Goal: Transaction & Acquisition: Purchase product/service

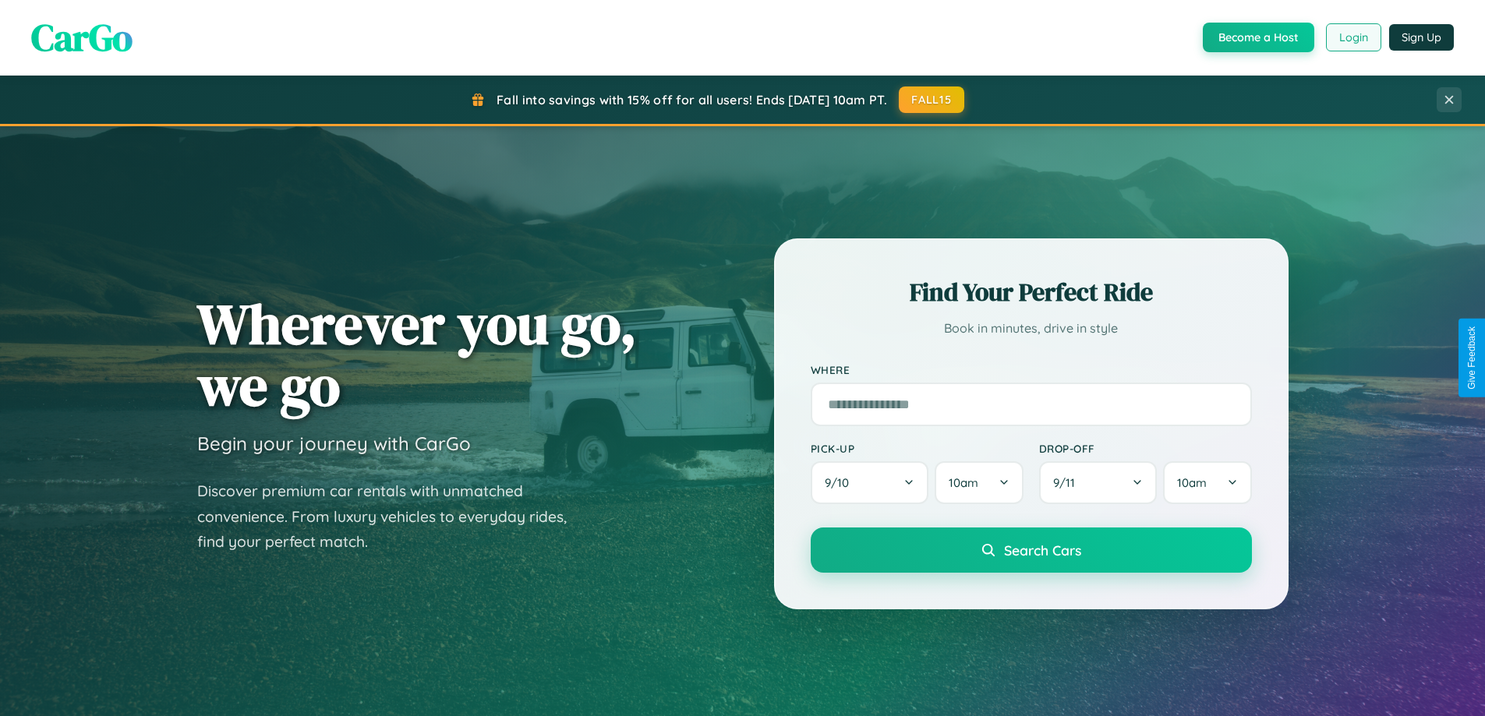
click at [1352, 37] on button "Login" at bounding box center [1353, 37] width 55 height 28
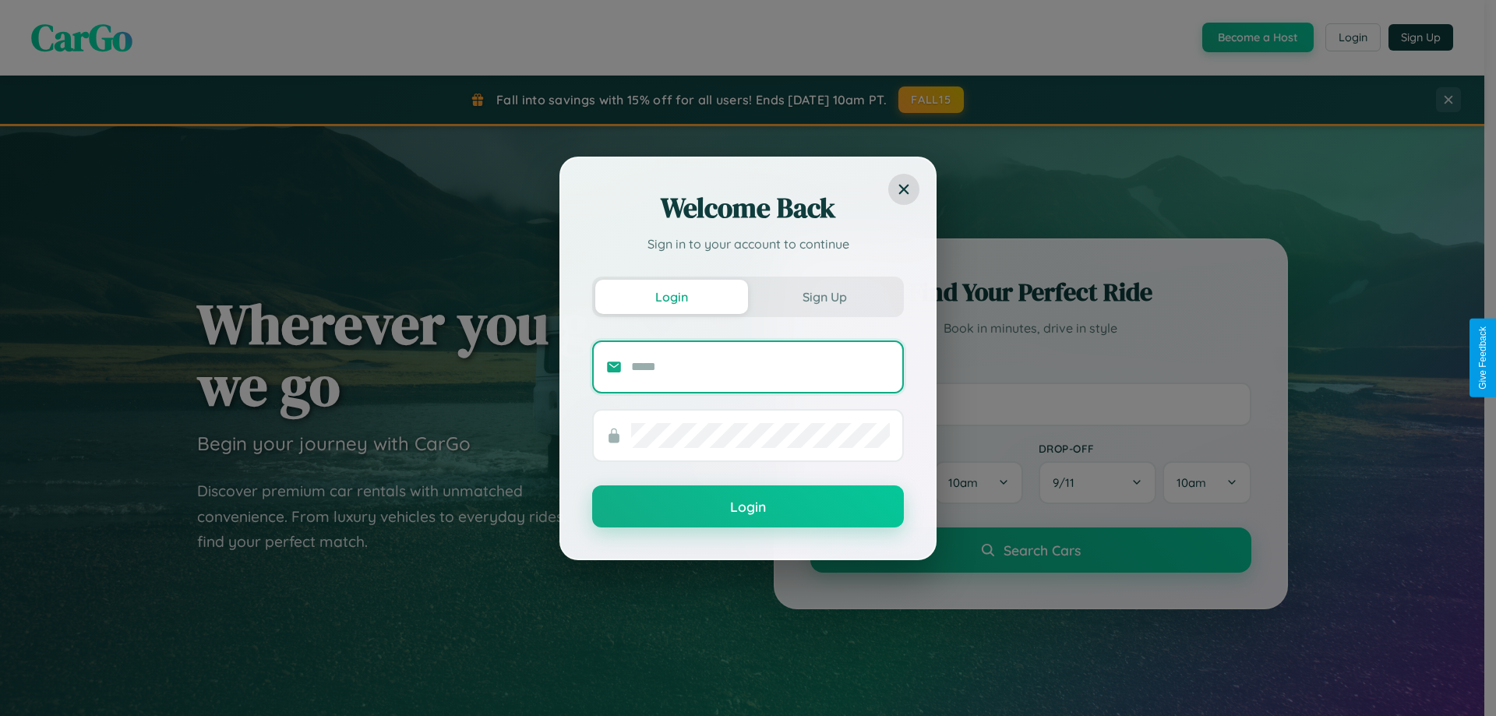
click at [761, 366] on input "text" at bounding box center [760, 367] width 259 height 25
type input "**********"
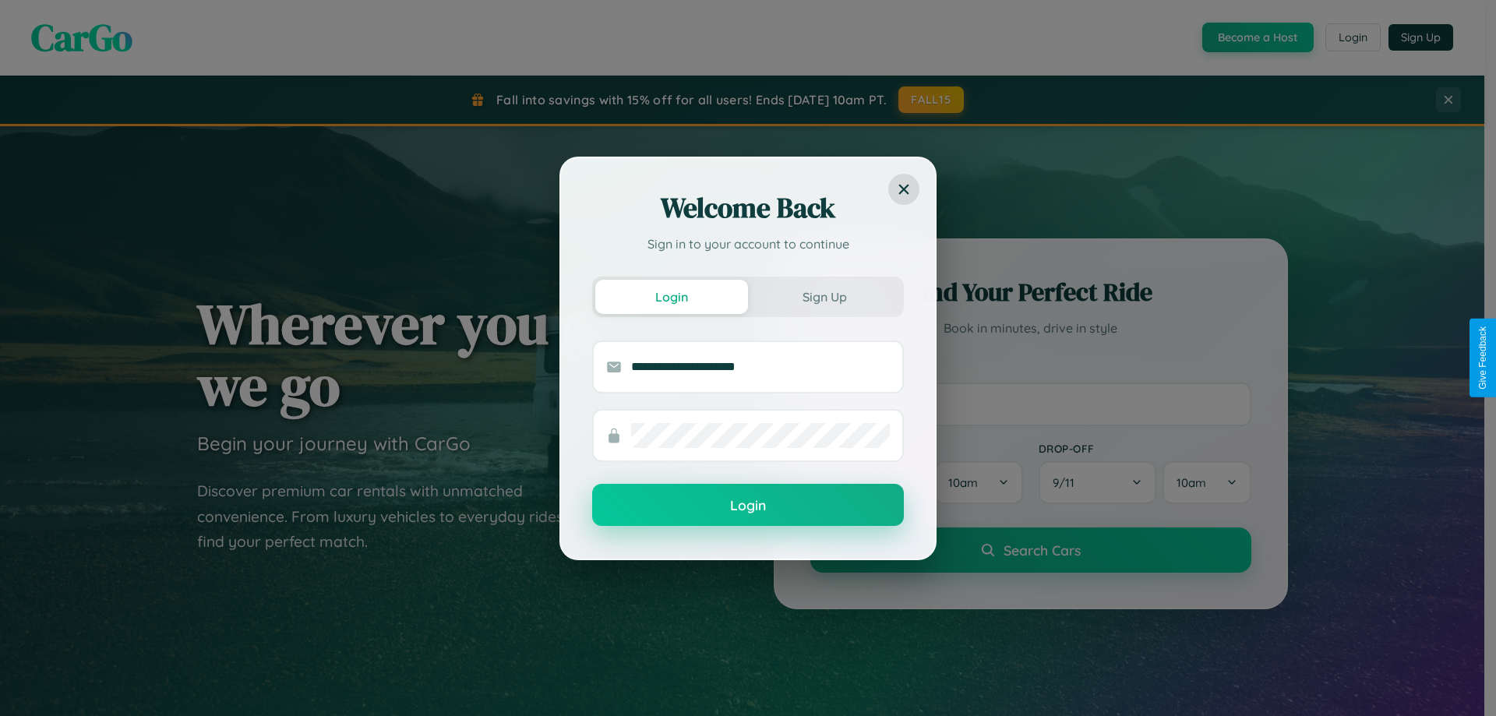
click at [748, 506] on button "Login" at bounding box center [748, 505] width 312 height 42
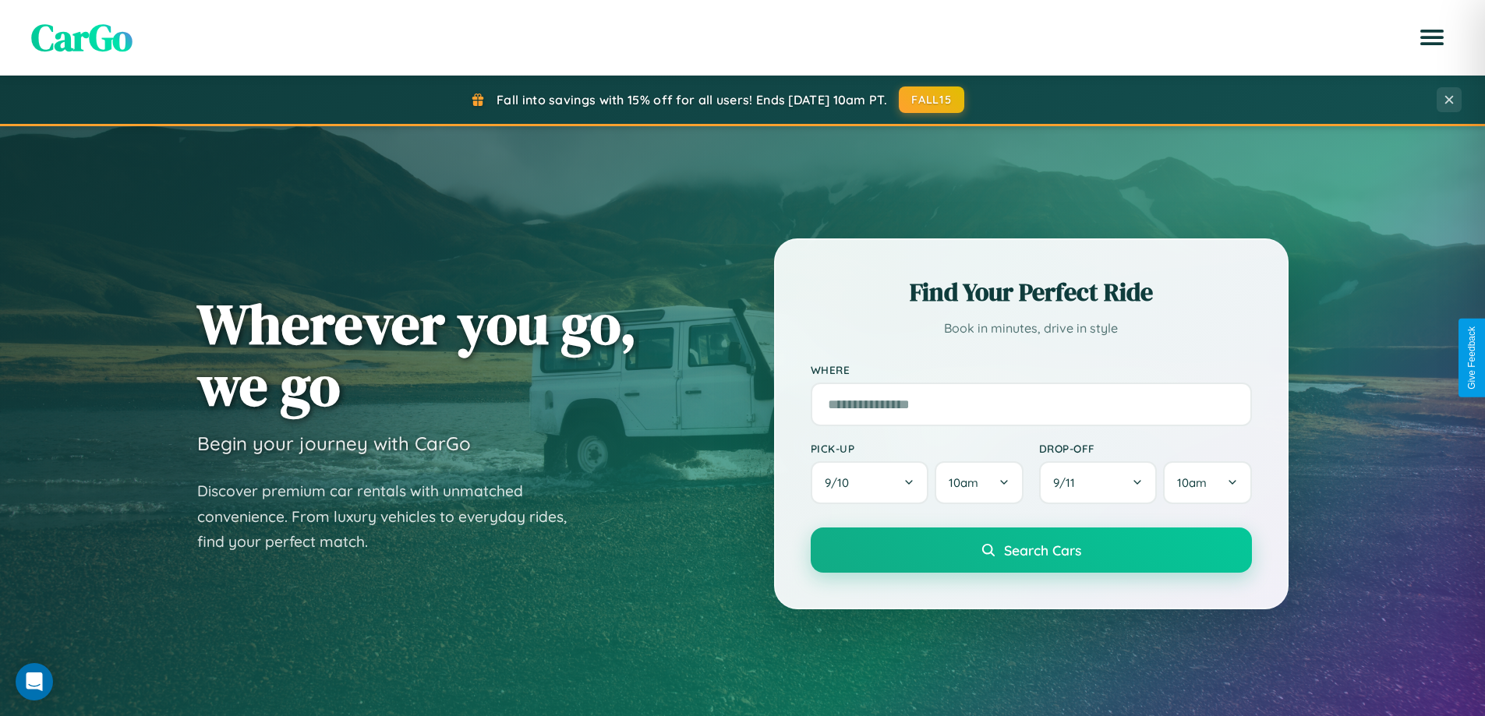
scroll to position [2999, 0]
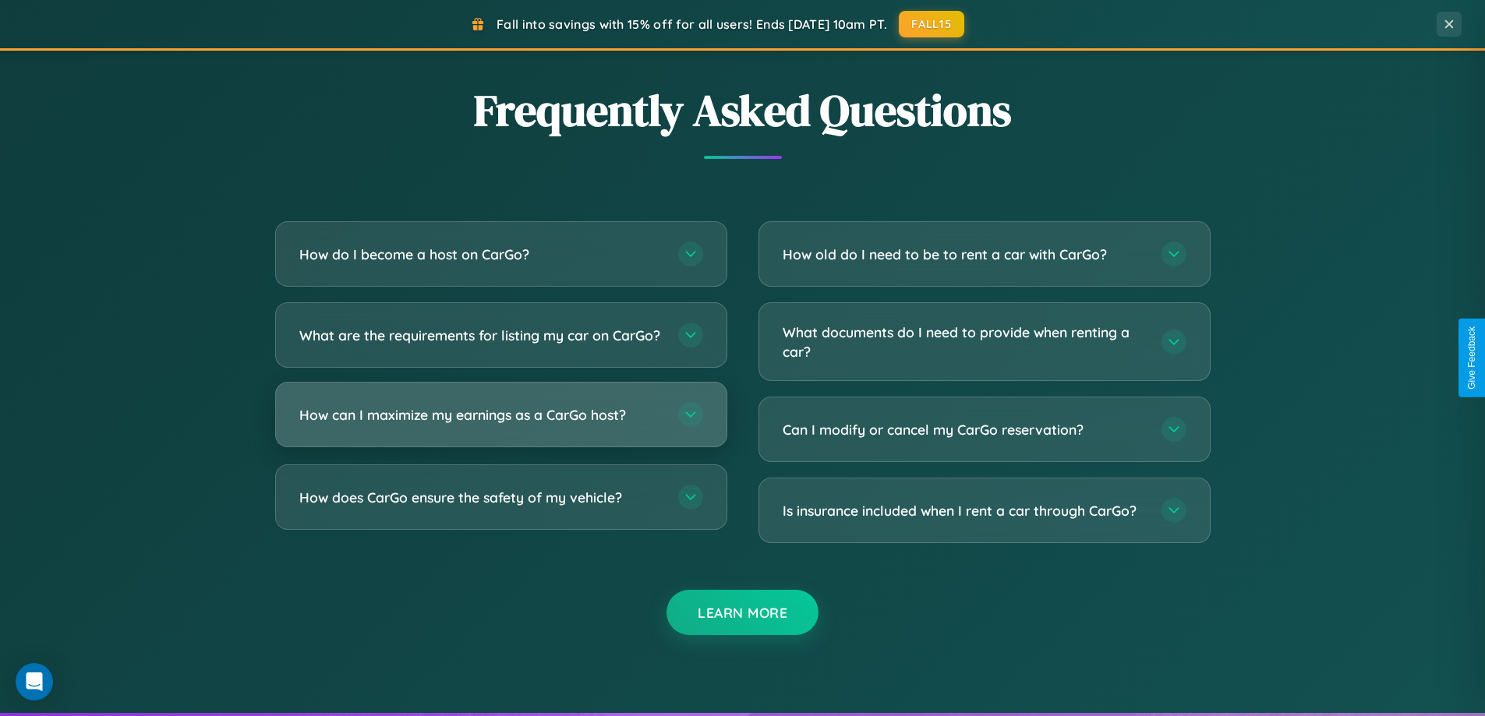
click at [500, 425] on h3 "How can I maximize my earnings as a CarGo host?" at bounding box center [480, 414] width 363 height 19
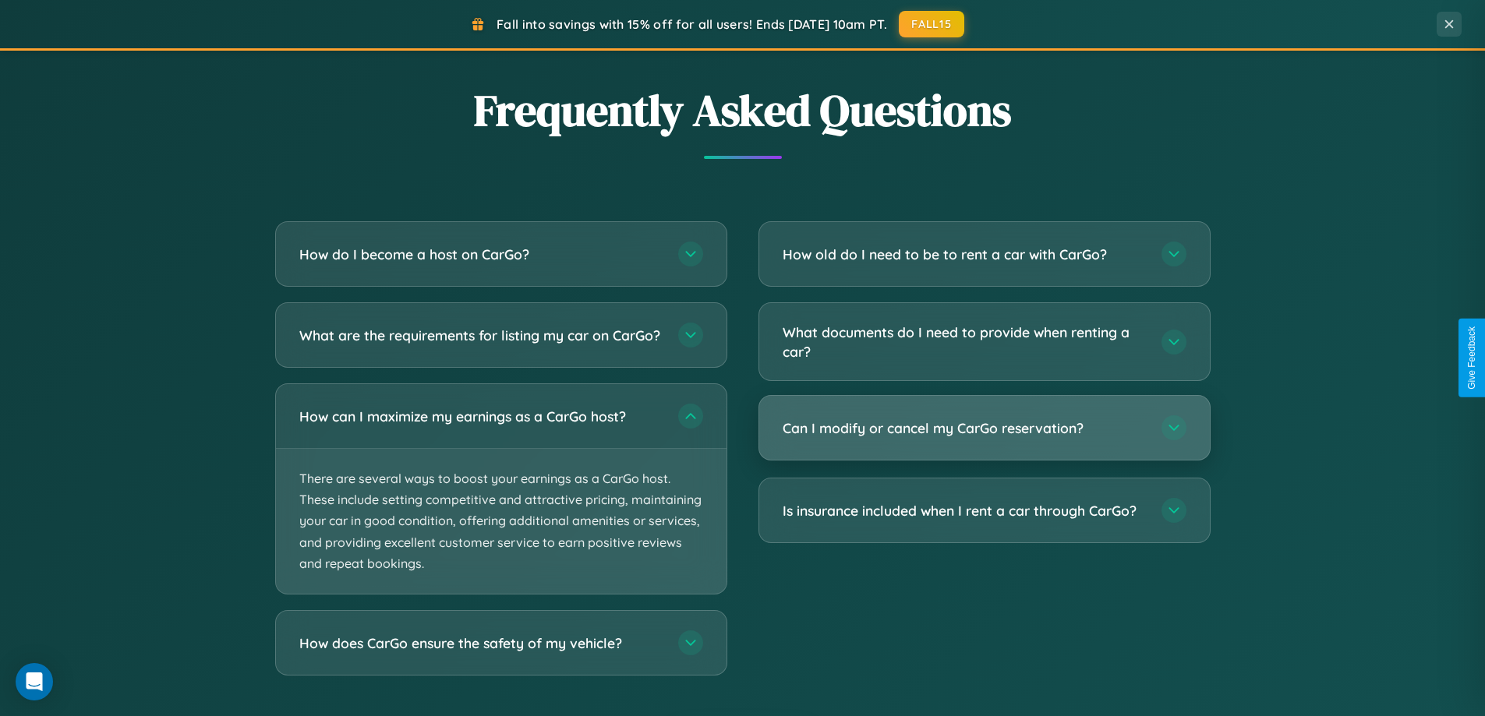
click at [983, 429] on h3 "Can I modify or cancel my CarGo reservation?" at bounding box center [963, 427] width 363 height 19
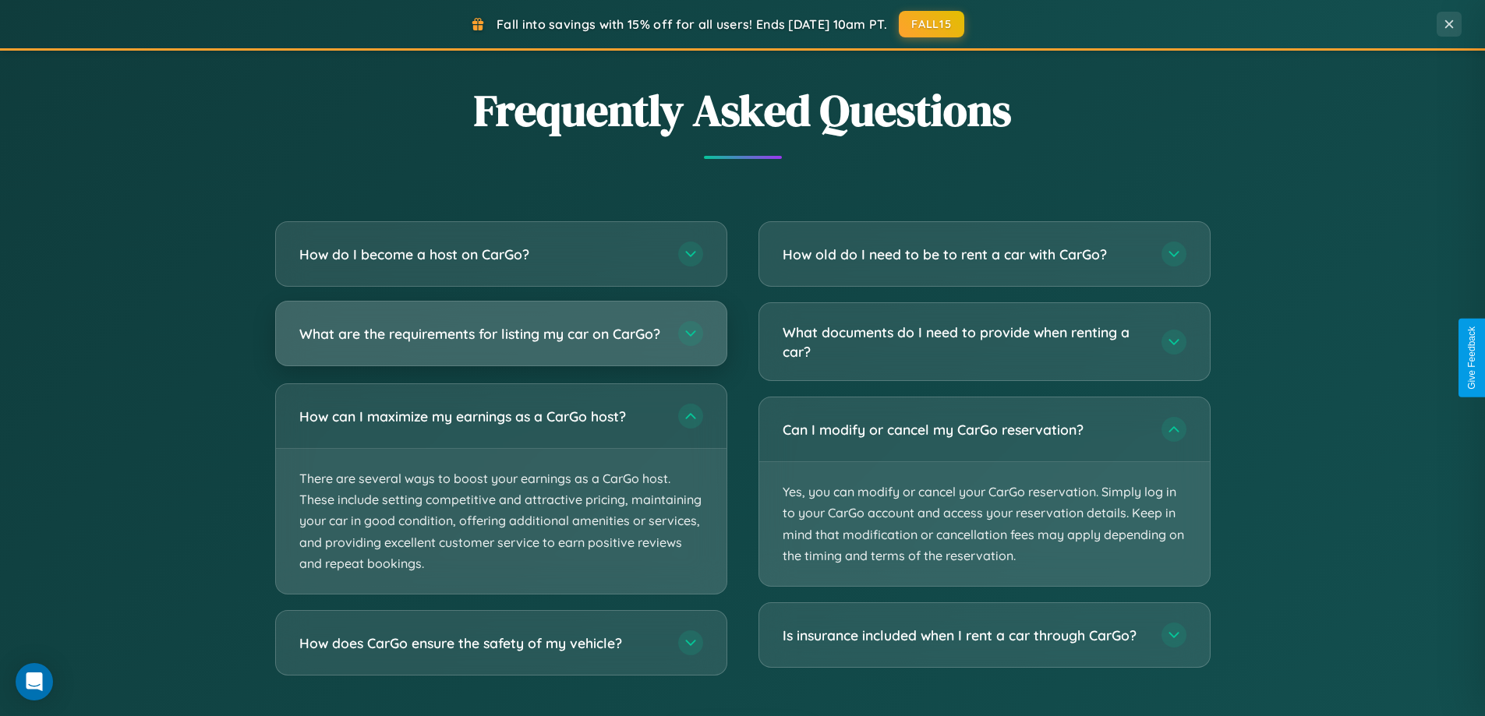
click at [500, 341] on h3 "What are the requirements for listing my car on CarGo?" at bounding box center [480, 333] width 363 height 19
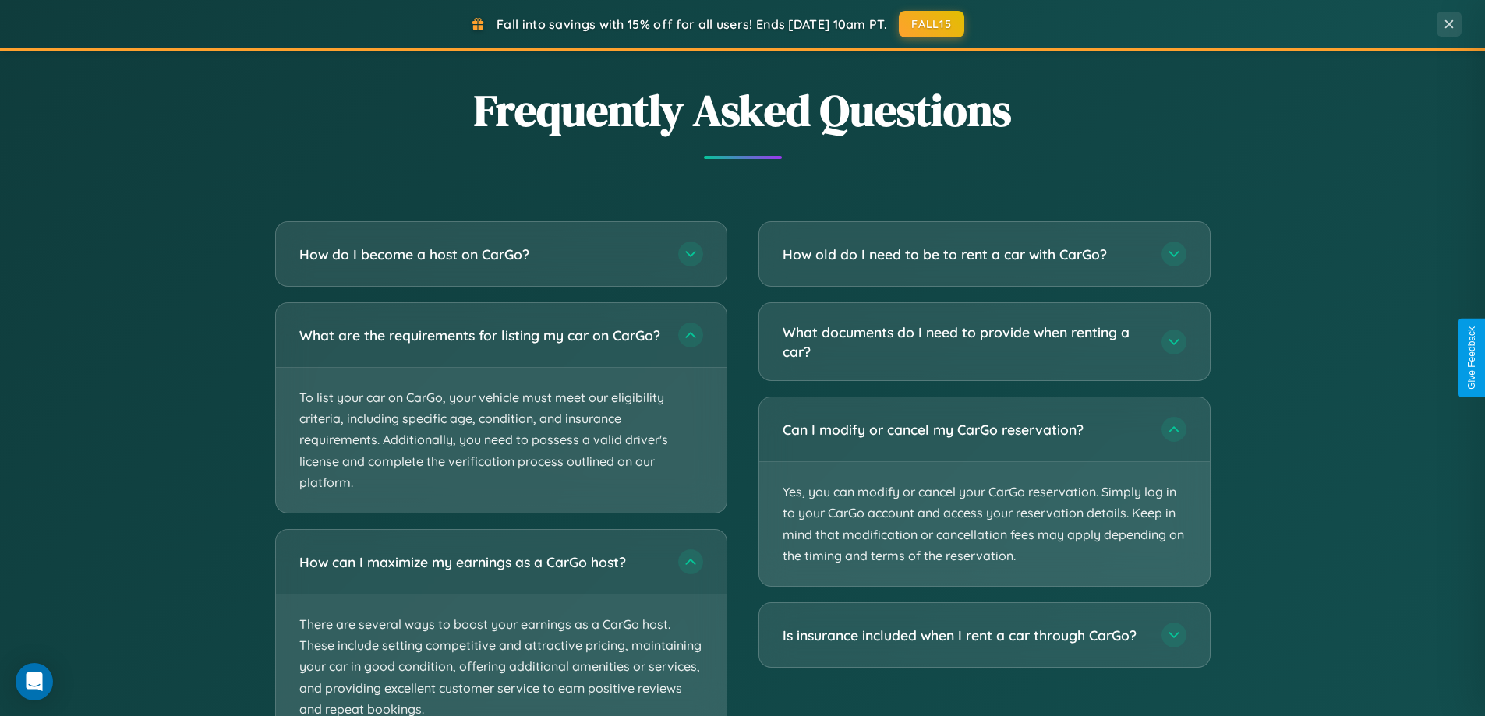
scroll to position [3117, 0]
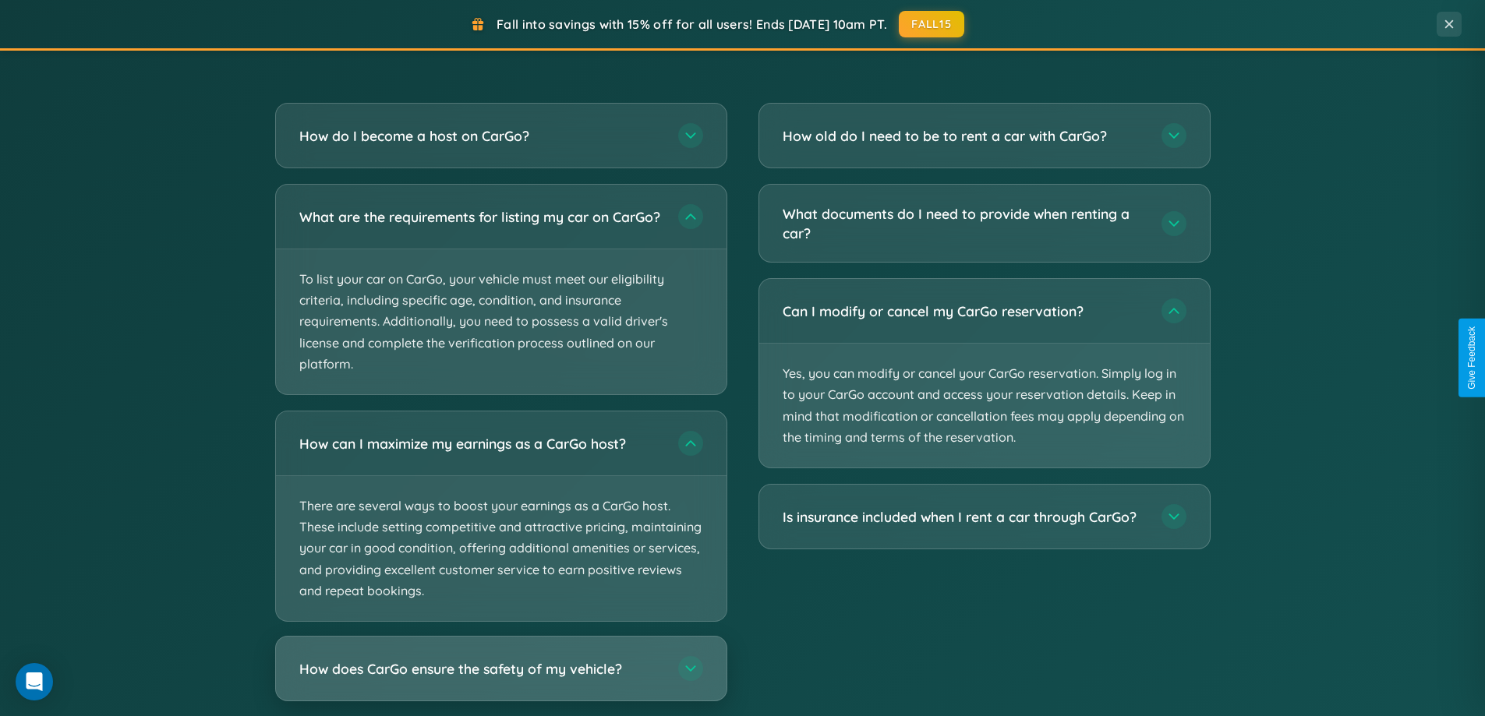
click at [500, 679] on h3 "How does CarGo ensure the safety of my vehicle?" at bounding box center [480, 668] width 363 height 19
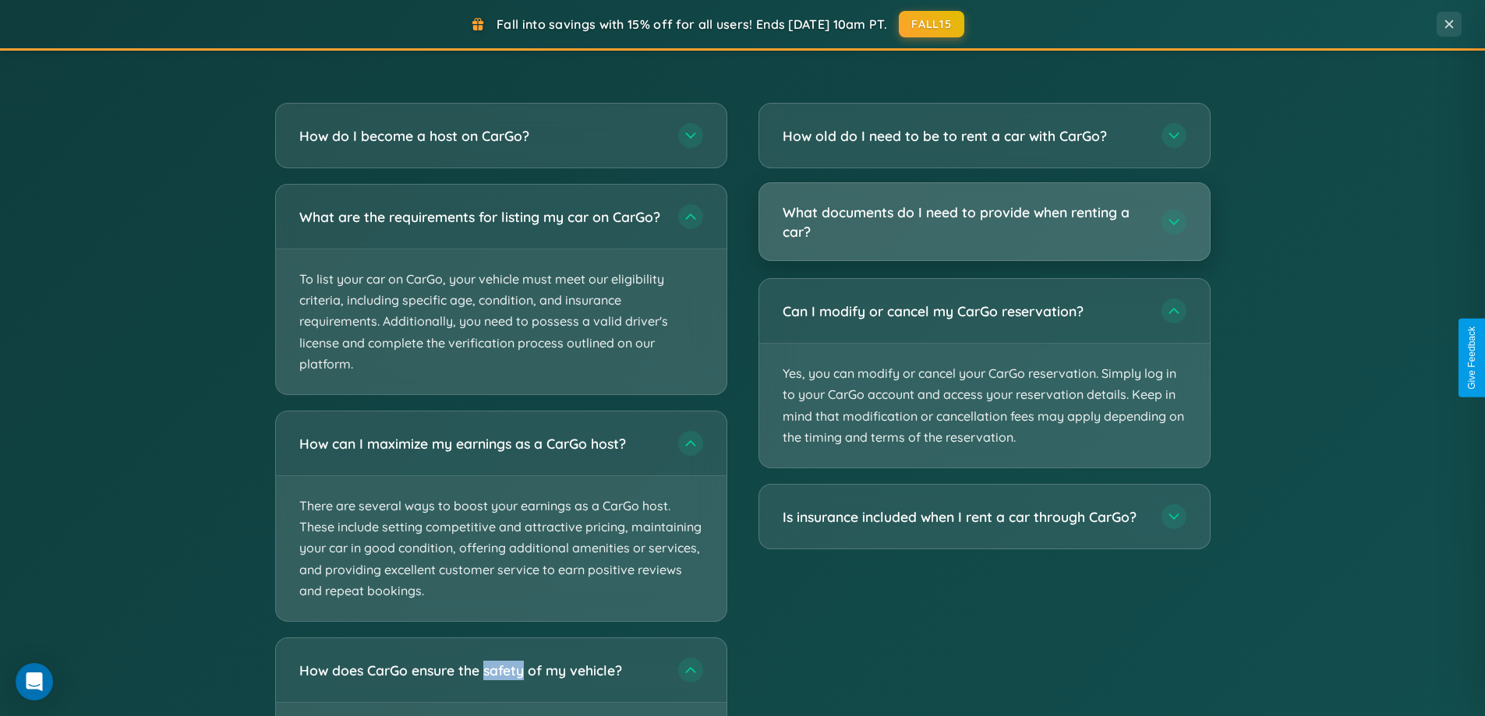
click at [983, 223] on h3 "What documents do I need to provide when renting a car?" at bounding box center [963, 222] width 363 height 38
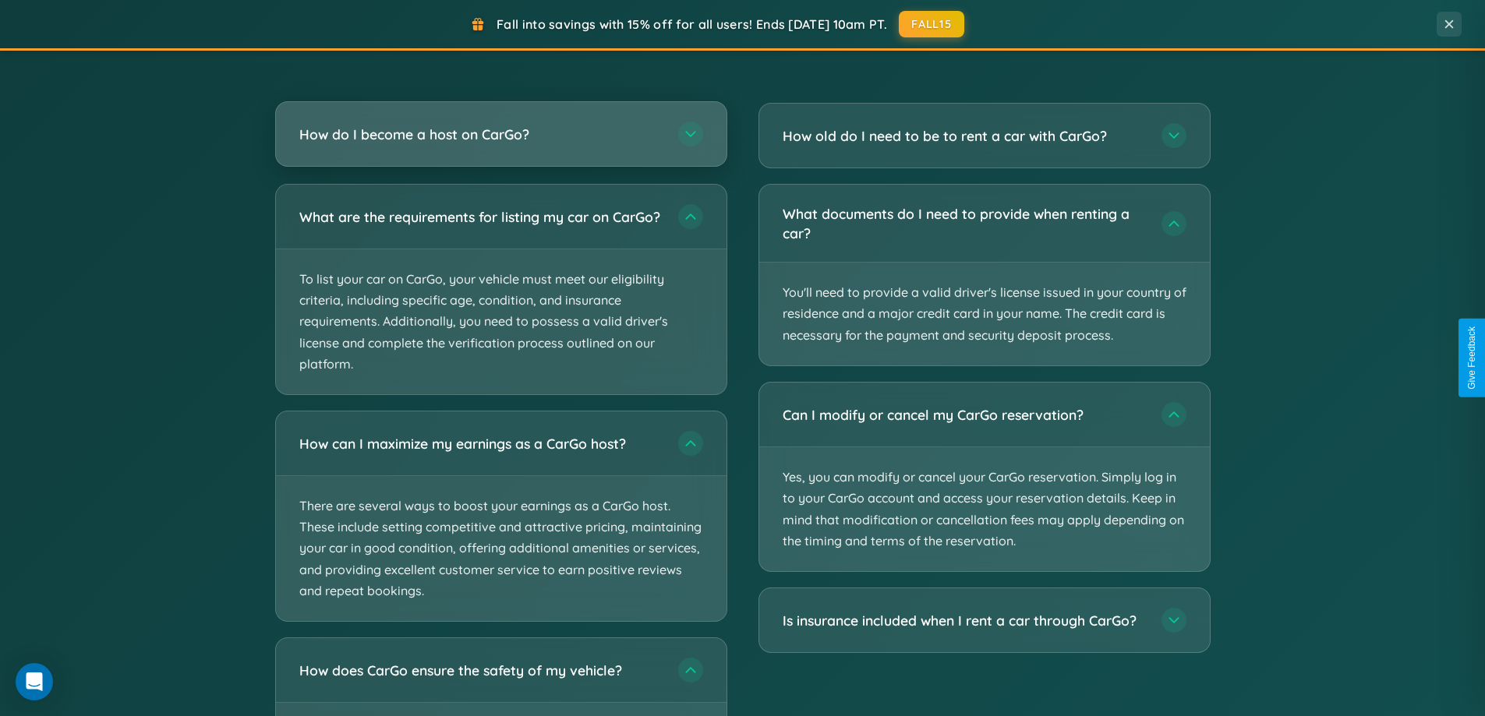
click at [500, 136] on h3 "How do I become a host on CarGo?" at bounding box center [480, 134] width 363 height 19
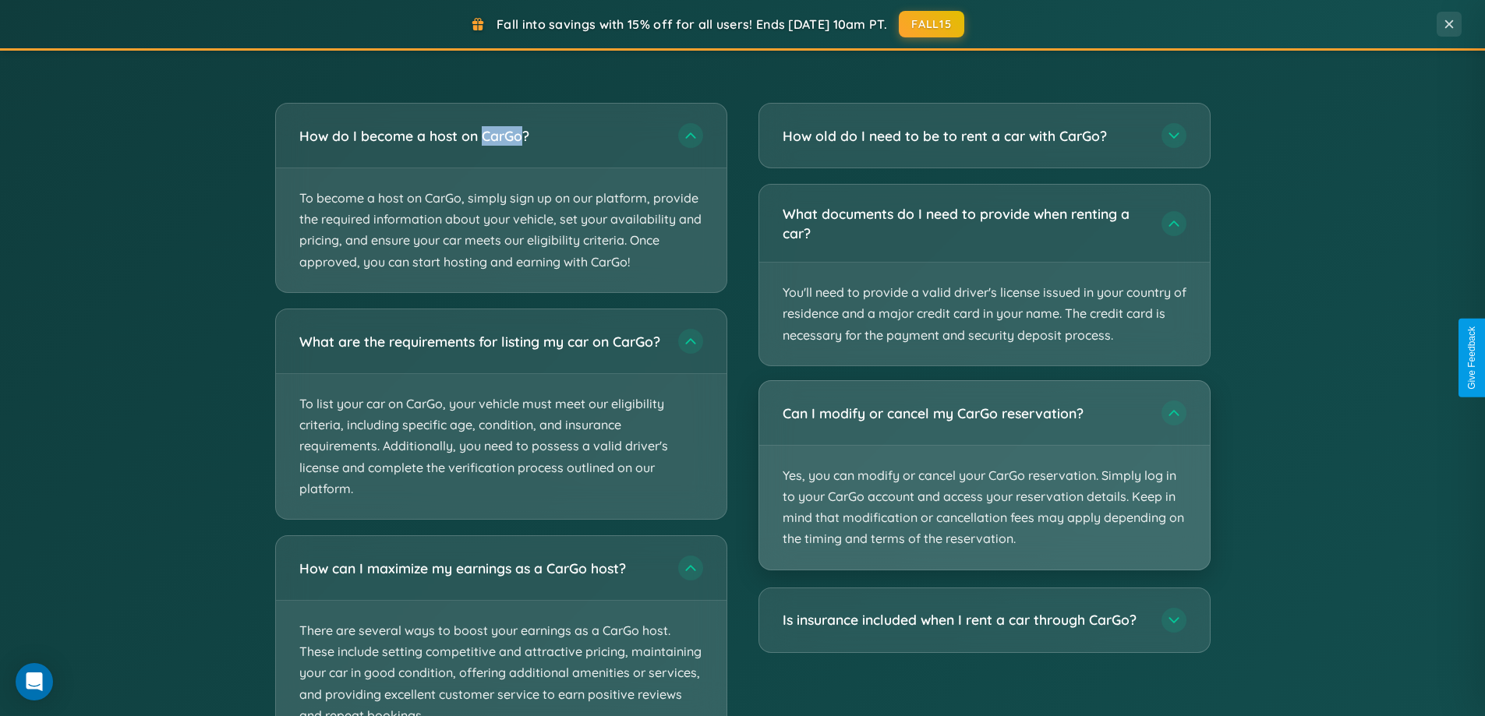
click at [983, 475] on p "Yes, you can modify or cancel your CarGo reservation. Simply log in to your Car…" at bounding box center [984, 508] width 450 height 124
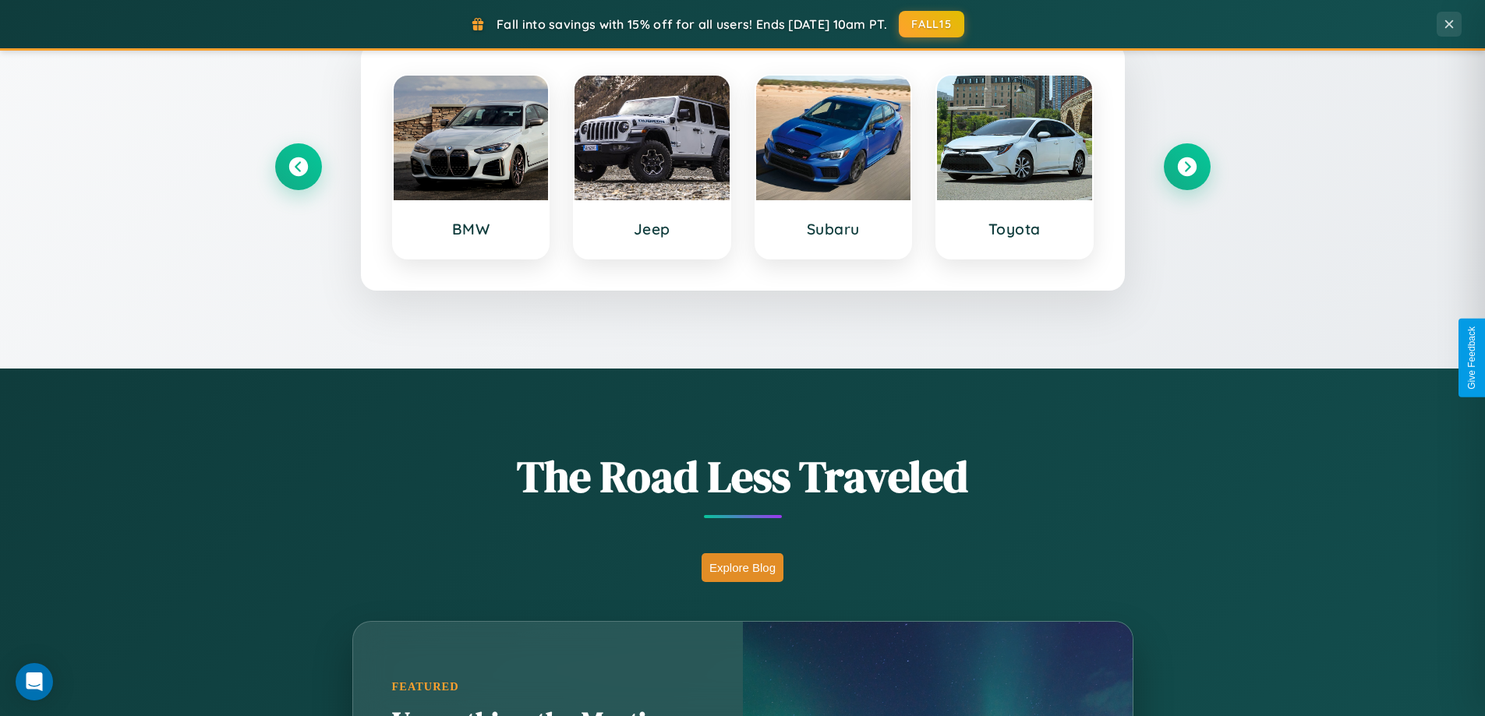
scroll to position [46, 0]
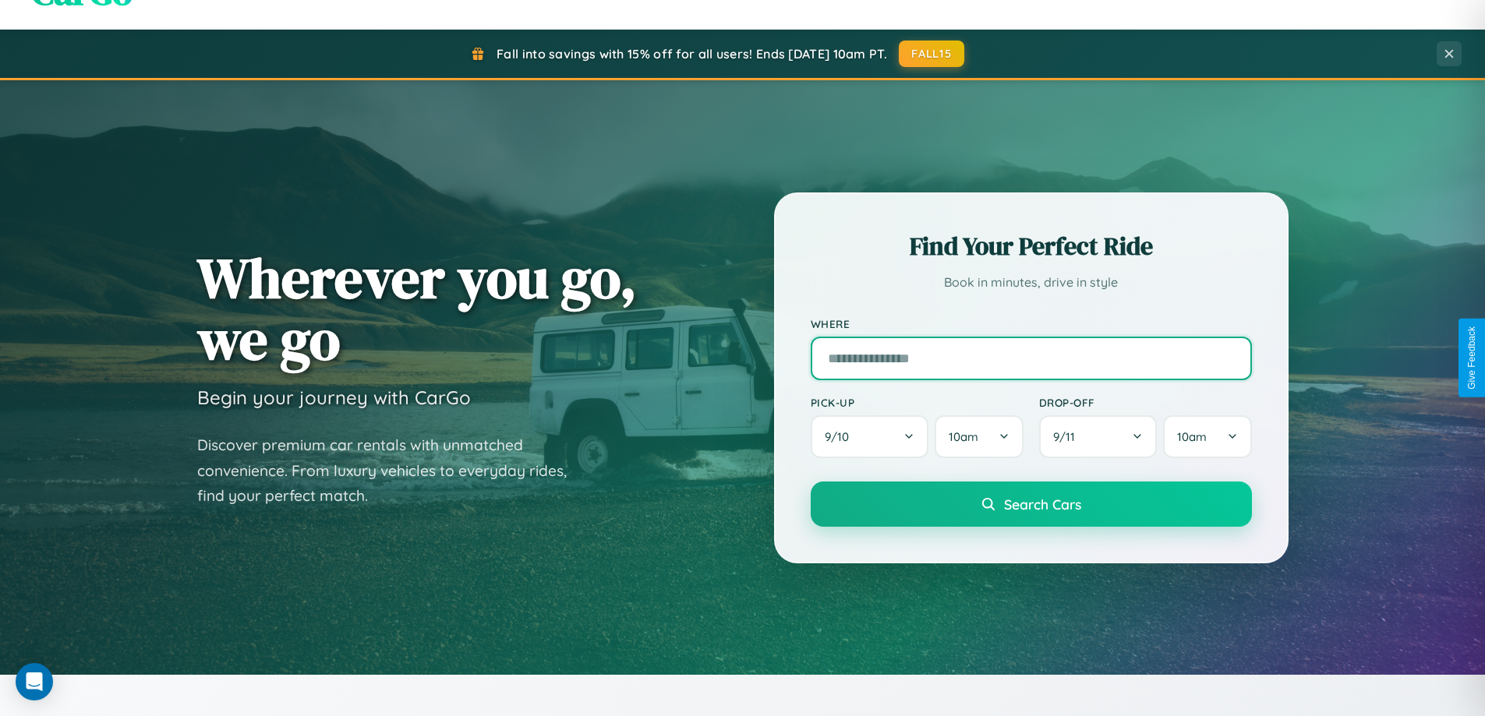
click at [1030, 358] on input "text" at bounding box center [1030, 359] width 441 height 44
type input "******"
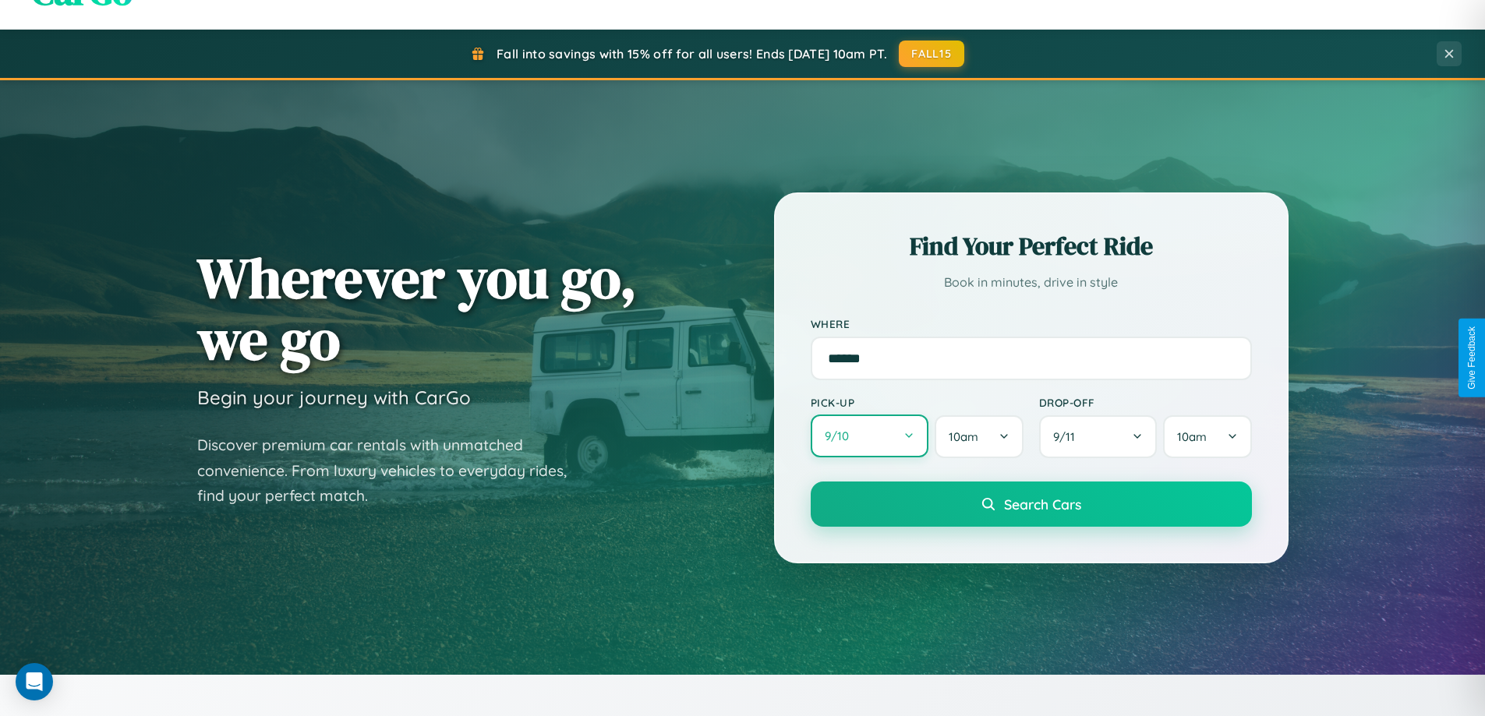
click at [869, 436] on button "9 / 10" at bounding box center [869, 436] width 118 height 43
select select "*"
select select "****"
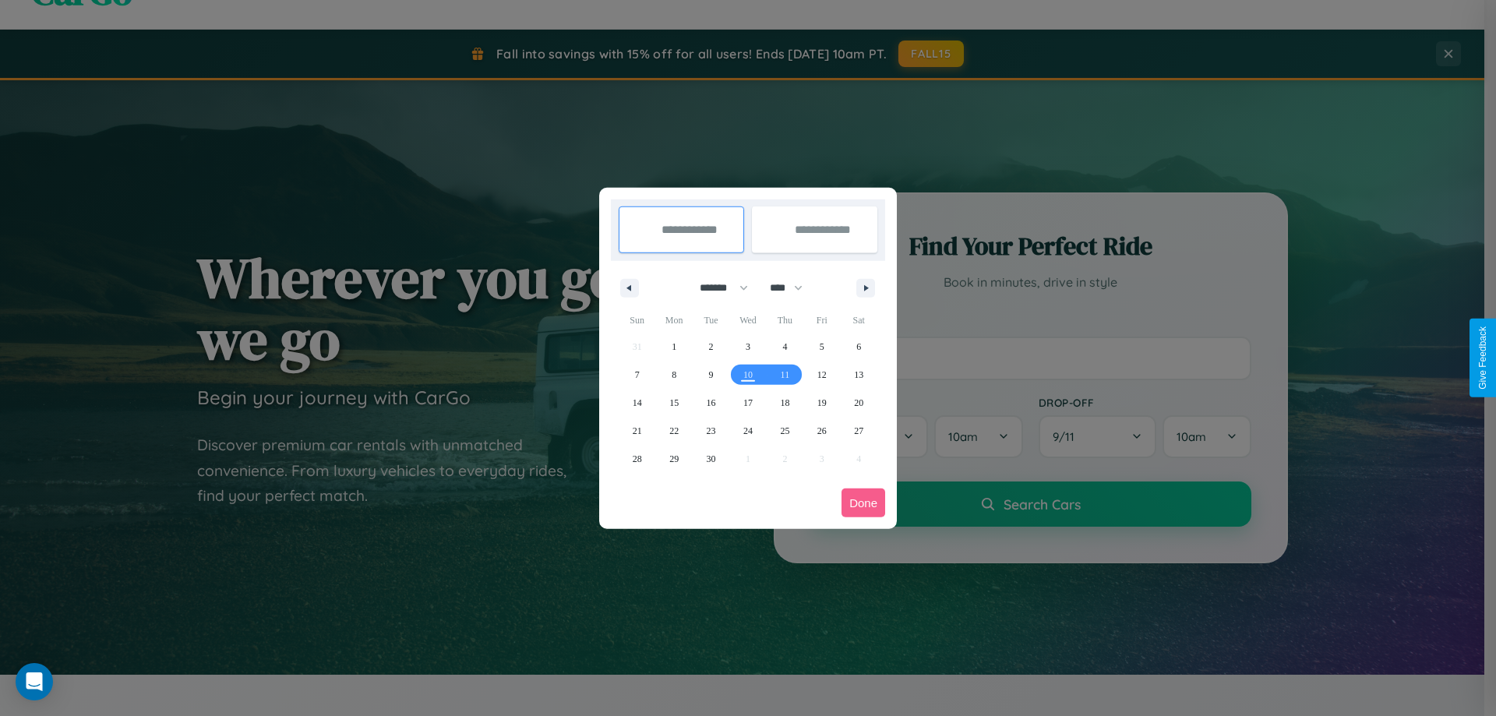
drag, startPoint x: 717, startPoint y: 288, endPoint x: 748, endPoint y: 312, distance: 39.9
click at [717, 288] on select "******* ******** ***** ***** *** **** **** ****** ********* ******* ******** **…" at bounding box center [721, 288] width 66 height 26
select select "**"
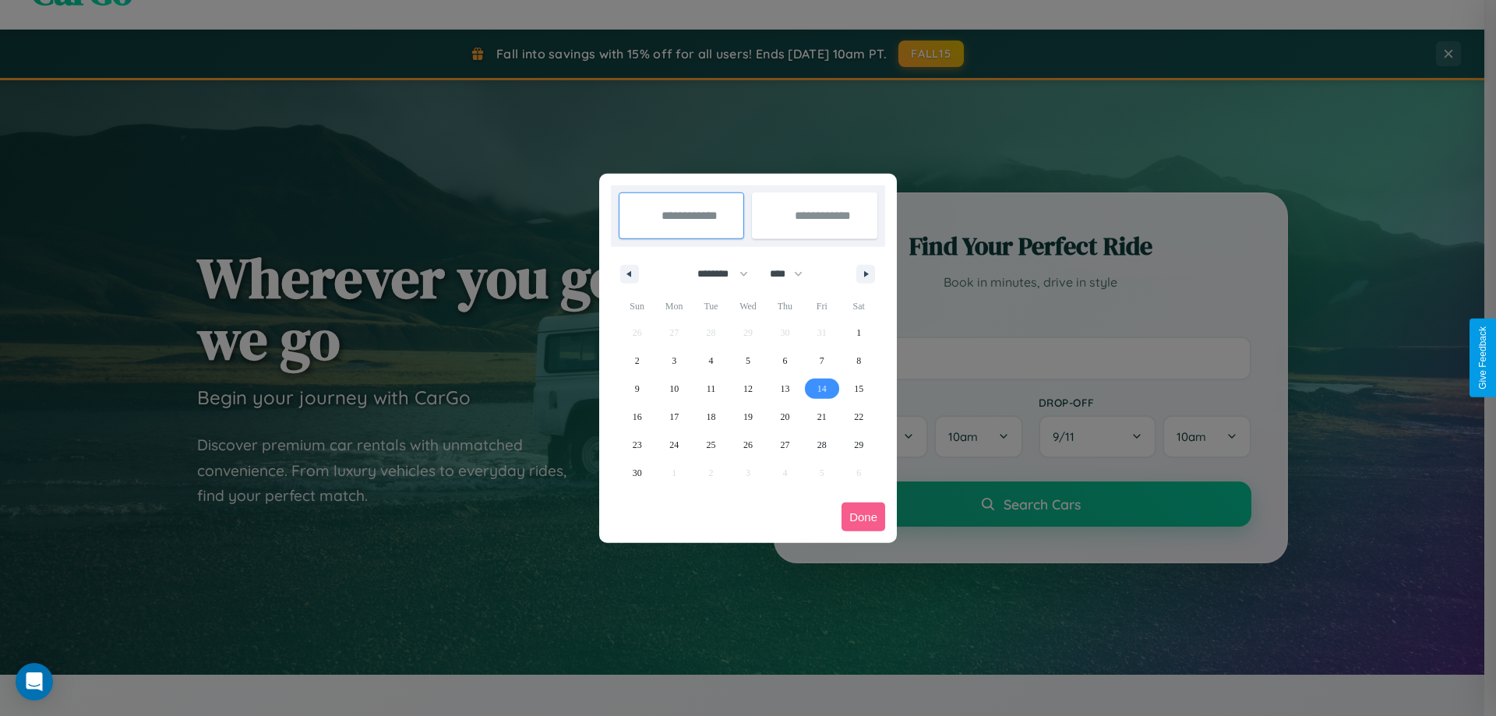
click at [821, 388] on span "14" at bounding box center [821, 389] width 9 height 28
type input "**********"
click at [637, 444] on span "23" at bounding box center [637, 445] width 9 height 28
type input "**********"
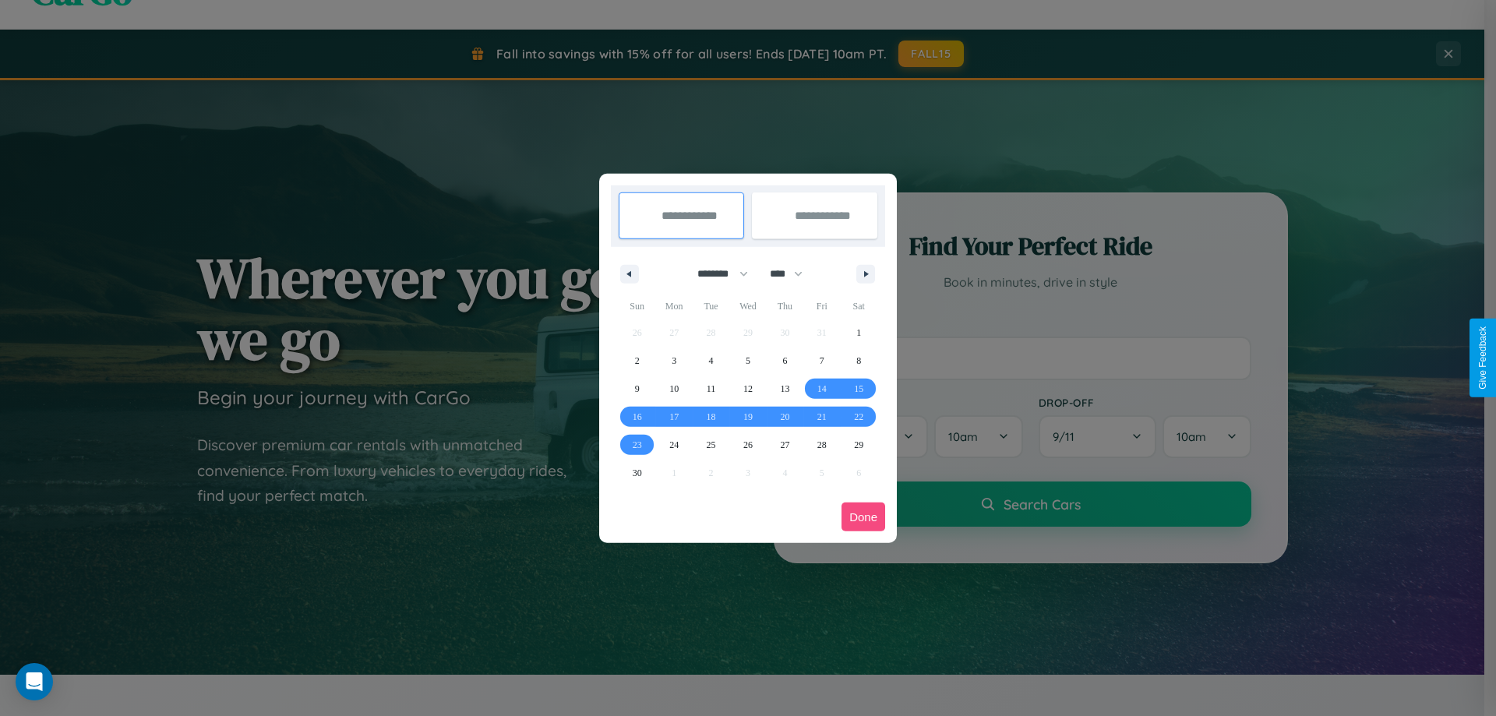
click at [863, 517] on button "Done" at bounding box center [864, 517] width 44 height 29
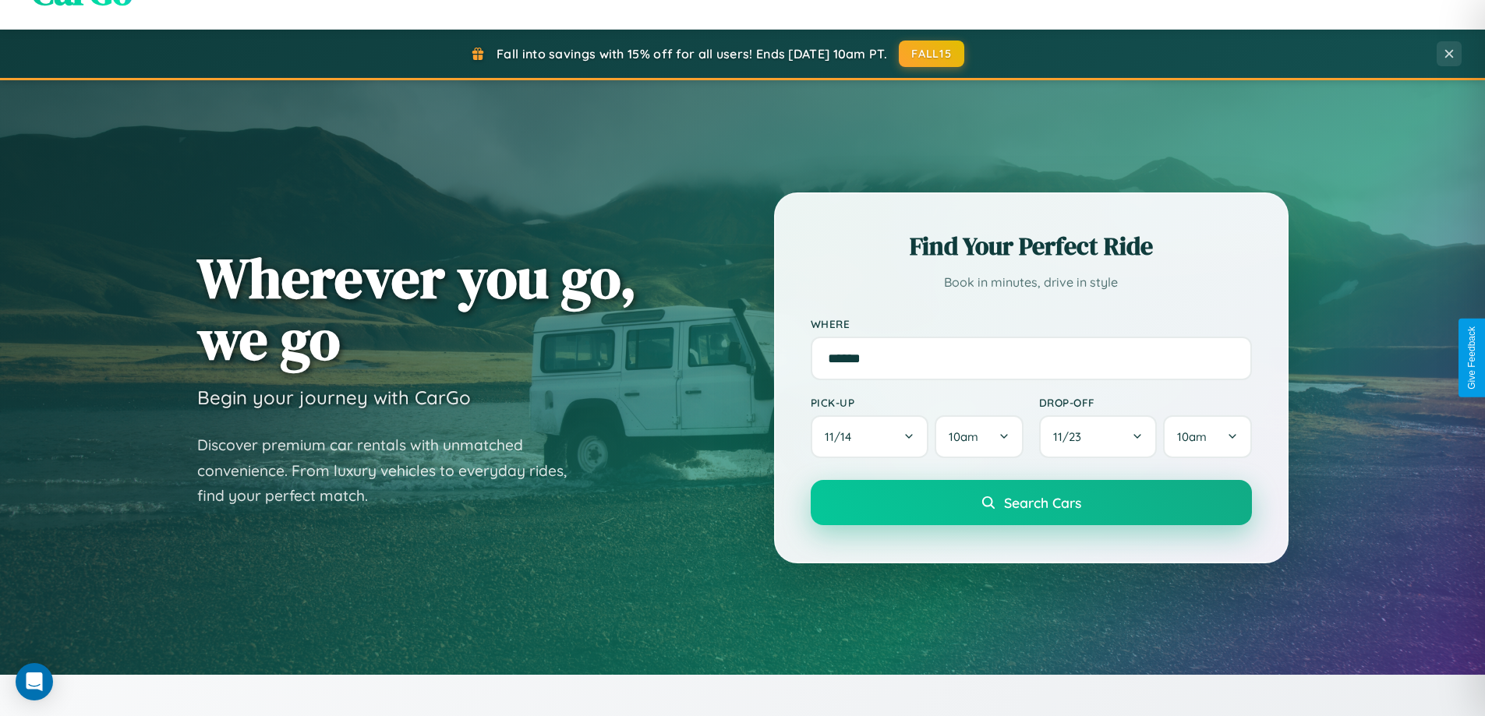
click at [1030, 503] on span "Search Cars" at bounding box center [1042, 502] width 77 height 17
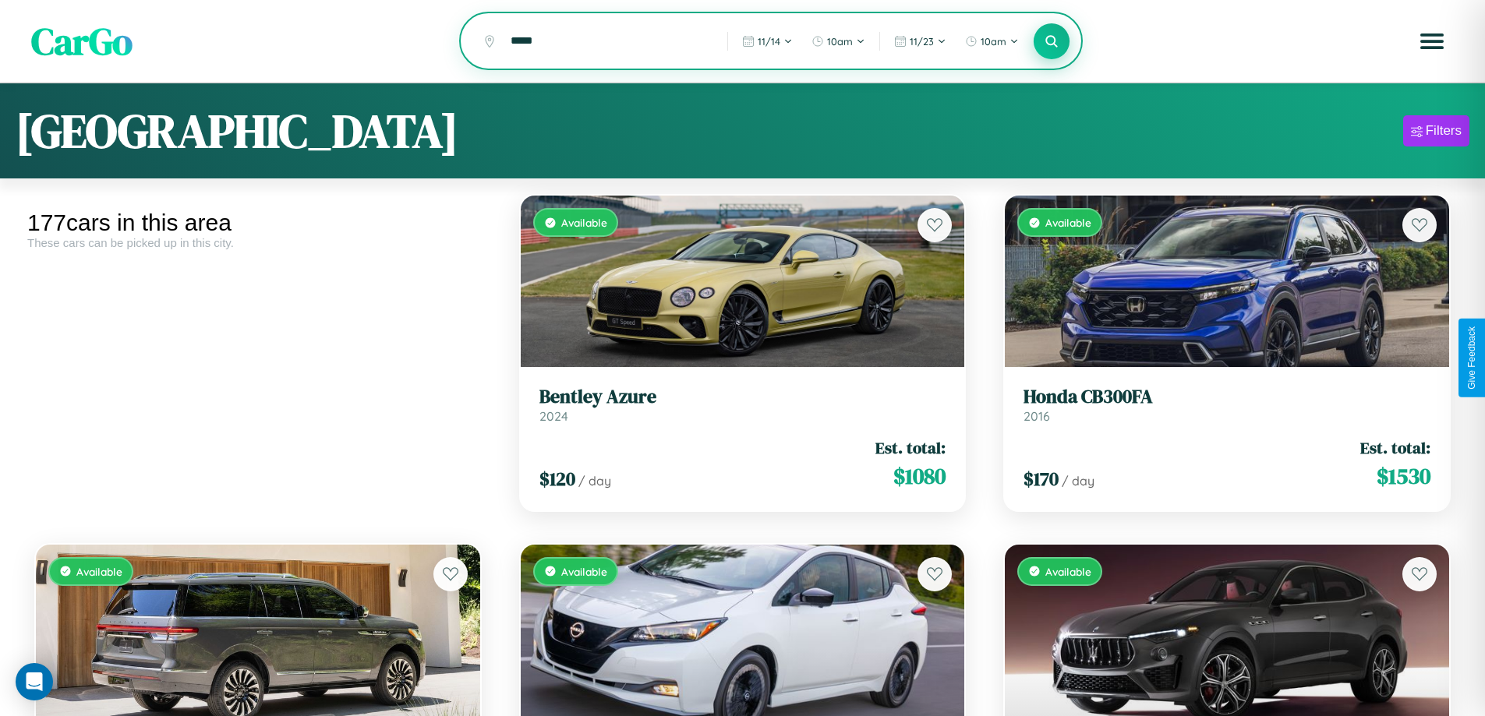
click at [1051, 42] on icon at bounding box center [1051, 41] width 15 height 15
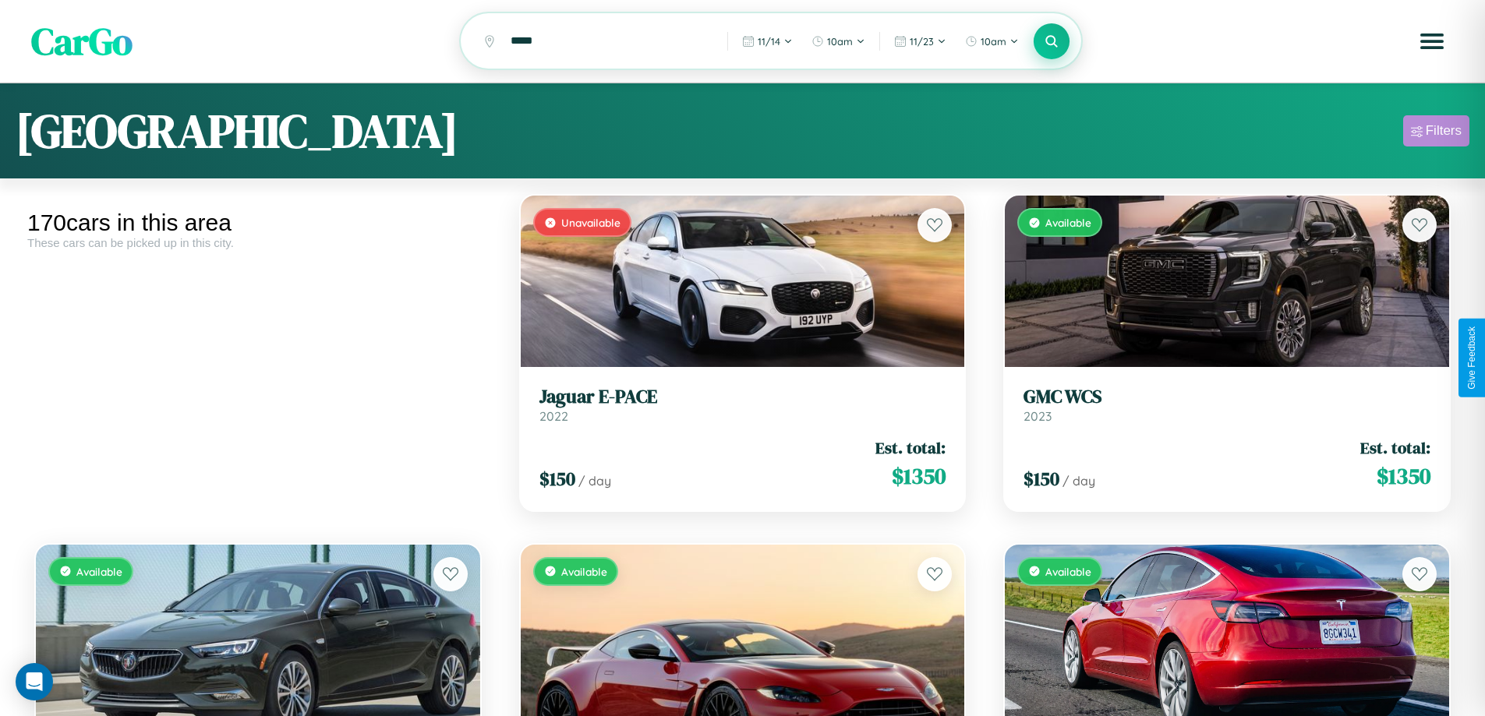
click at [1435, 133] on div "Filters" at bounding box center [1443, 131] width 36 height 16
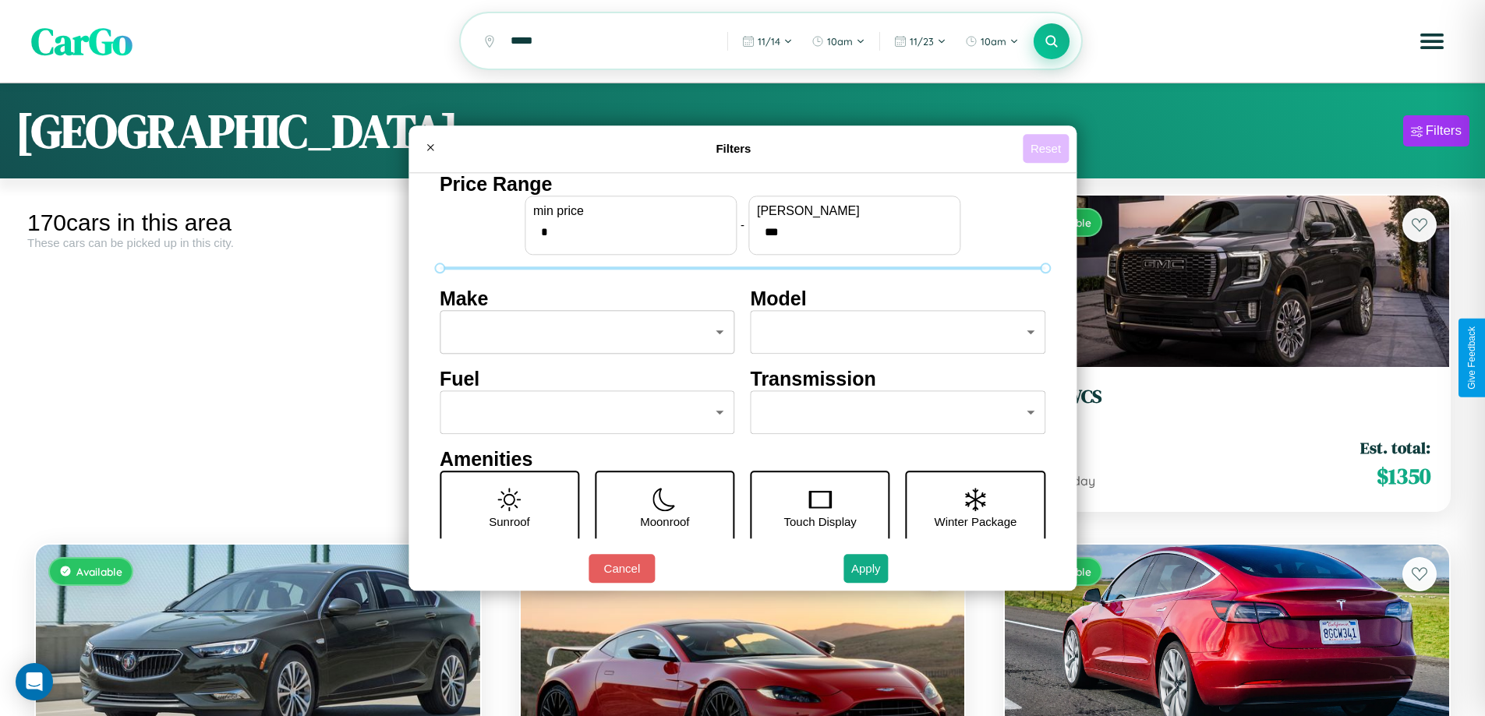
click at [1047, 148] on button "Reset" at bounding box center [1045, 148] width 46 height 29
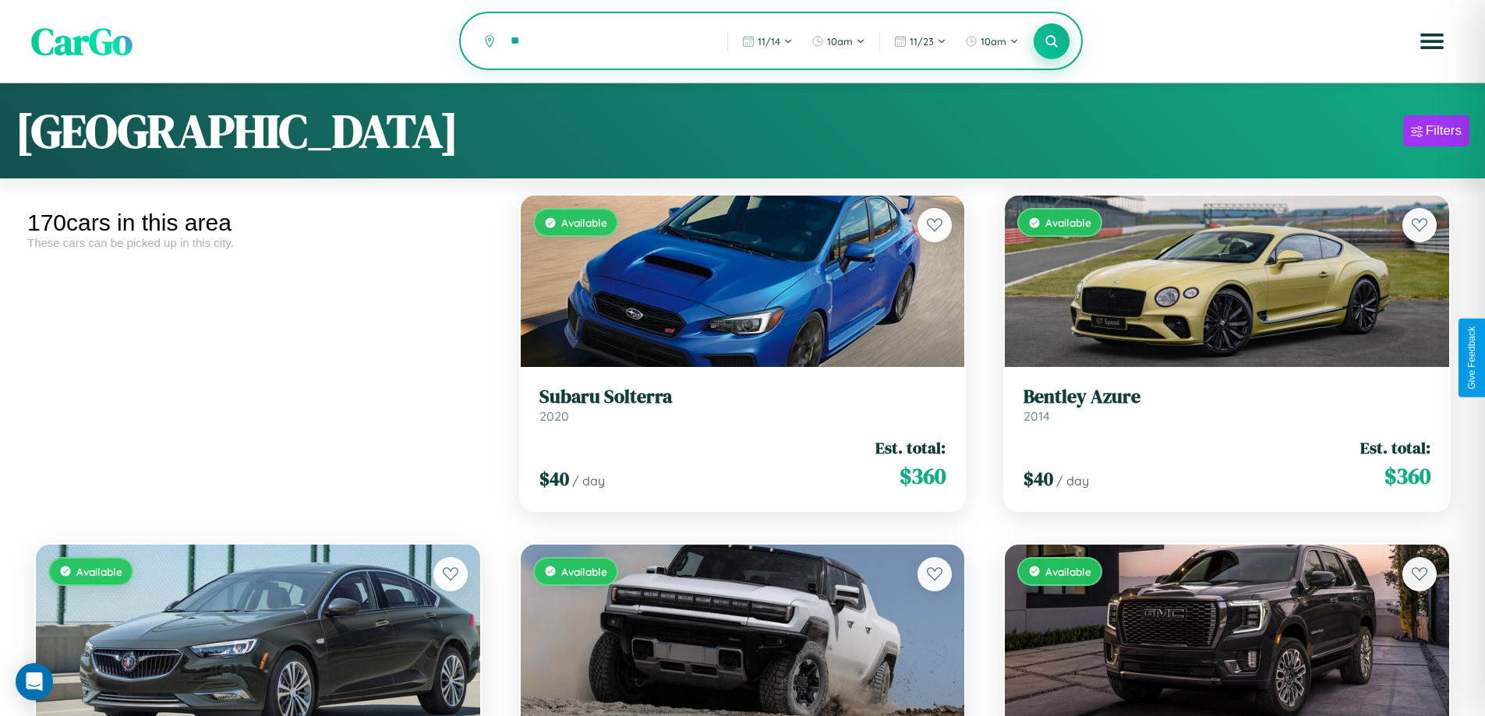
type input "*"
type input "*******"
click at [1051, 41] on icon at bounding box center [1051, 41] width 15 height 15
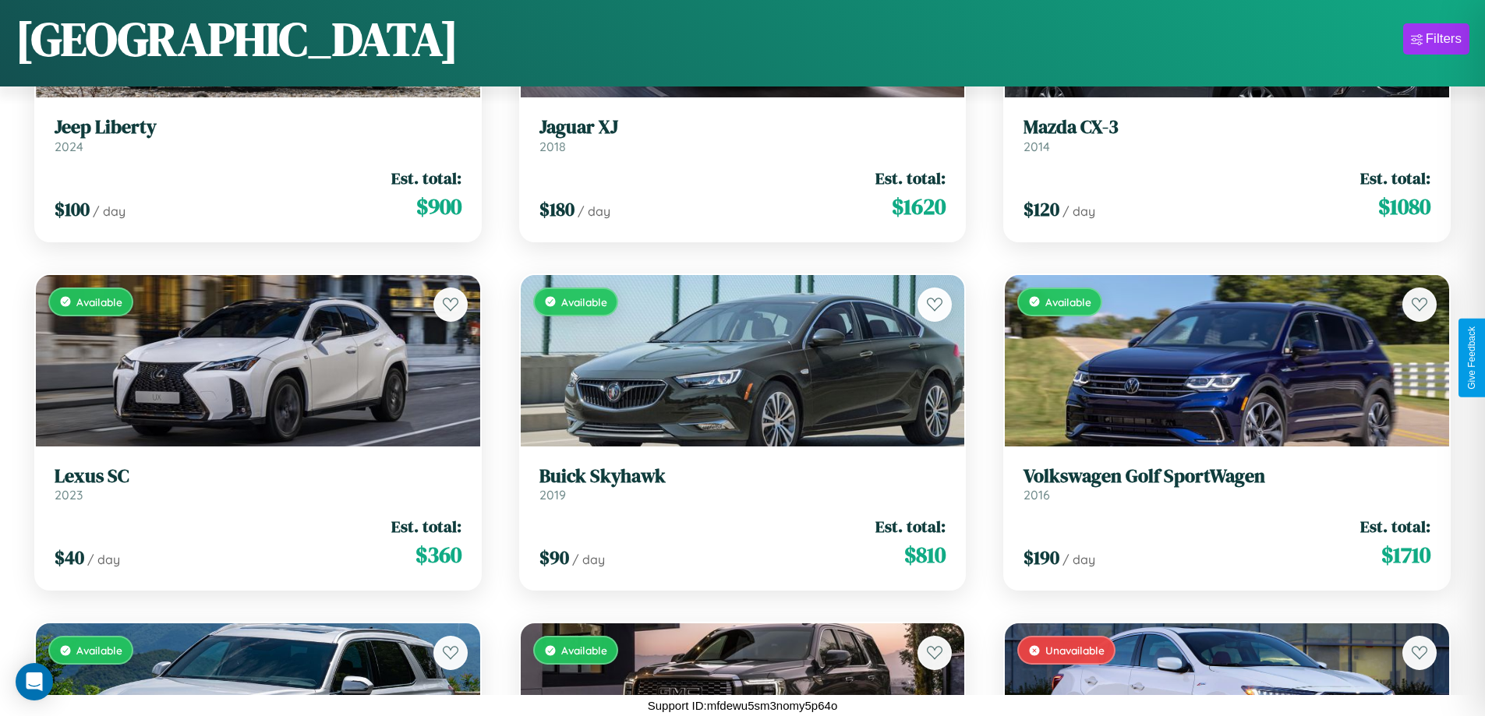
scroll to position [7198, 0]
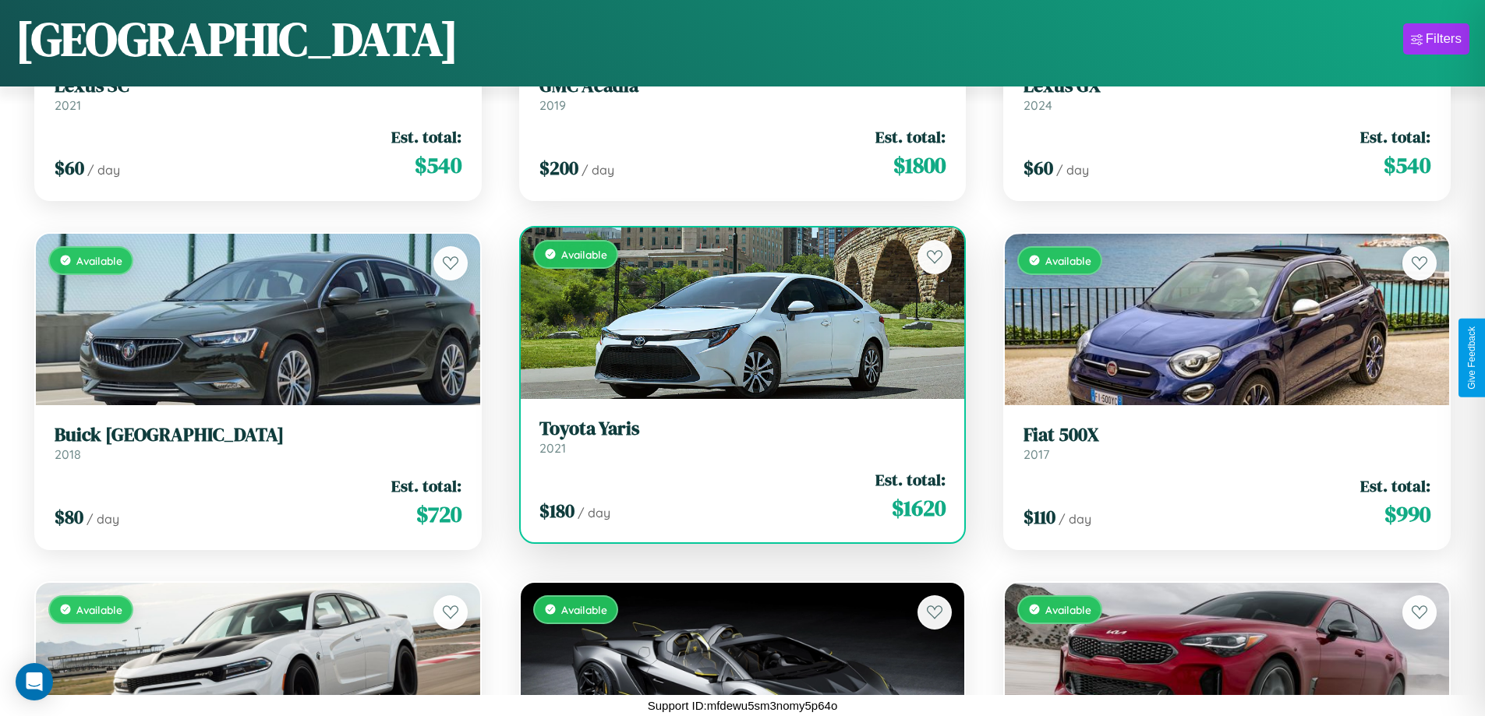
click at [736, 312] on div "Available" at bounding box center [743, 313] width 444 height 171
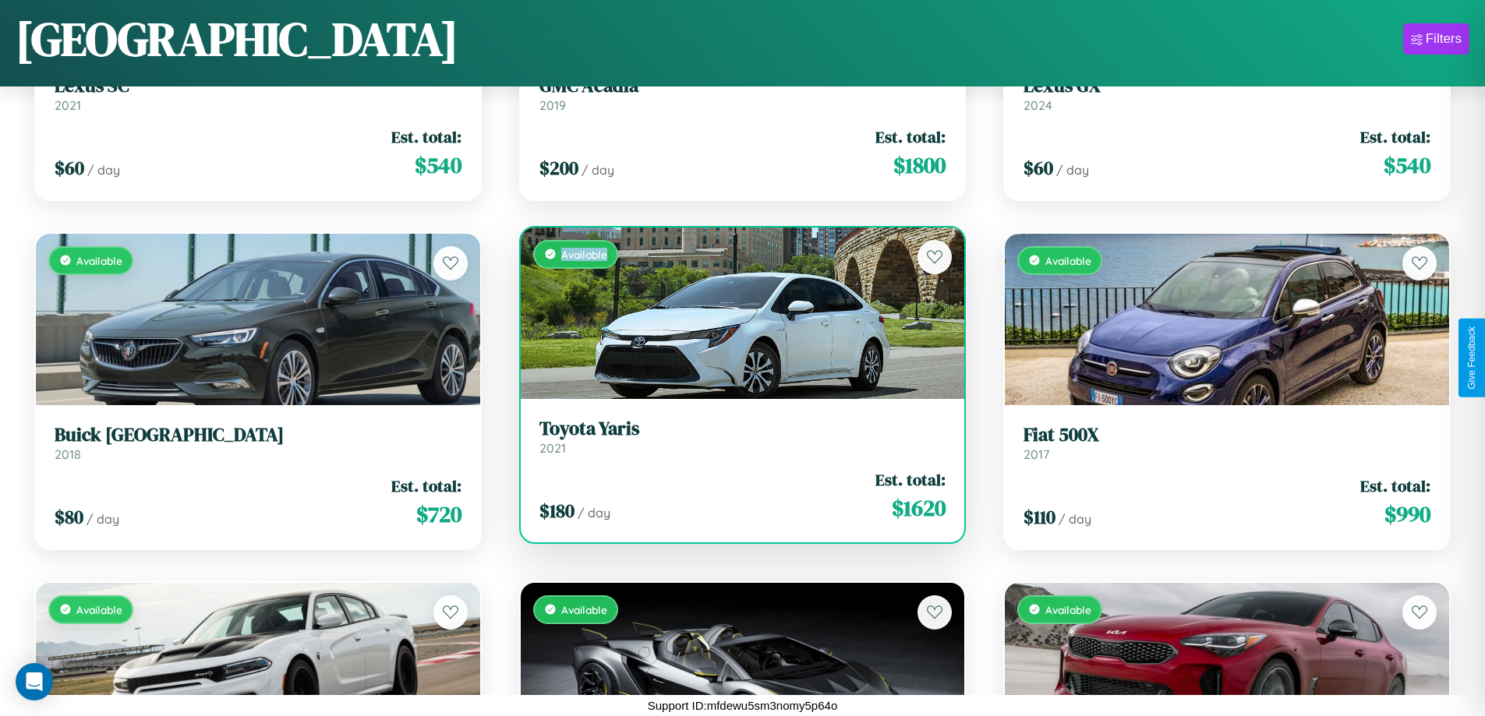
click at [736, 312] on div "Available" at bounding box center [743, 313] width 444 height 171
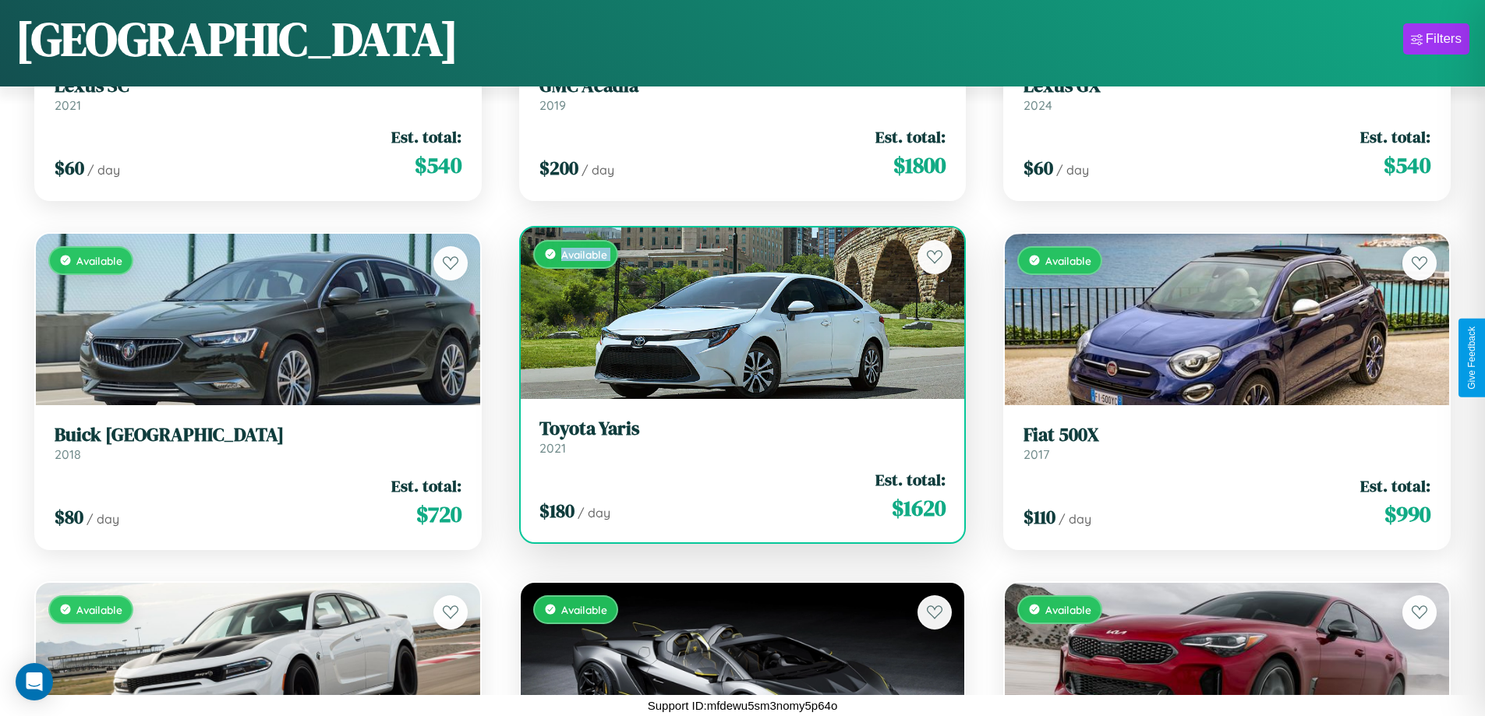
click at [736, 312] on div "Available" at bounding box center [743, 313] width 444 height 171
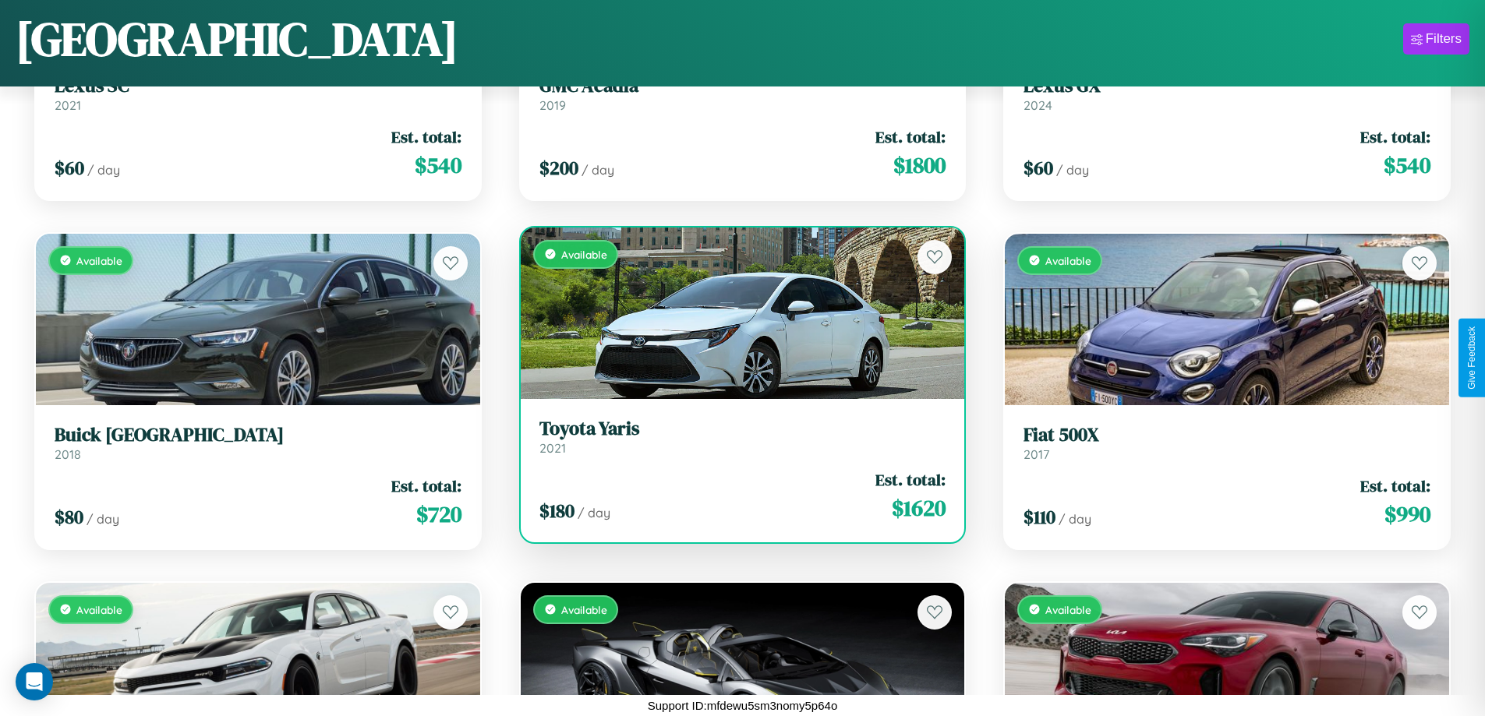
click at [736, 312] on div "Available" at bounding box center [743, 313] width 444 height 171
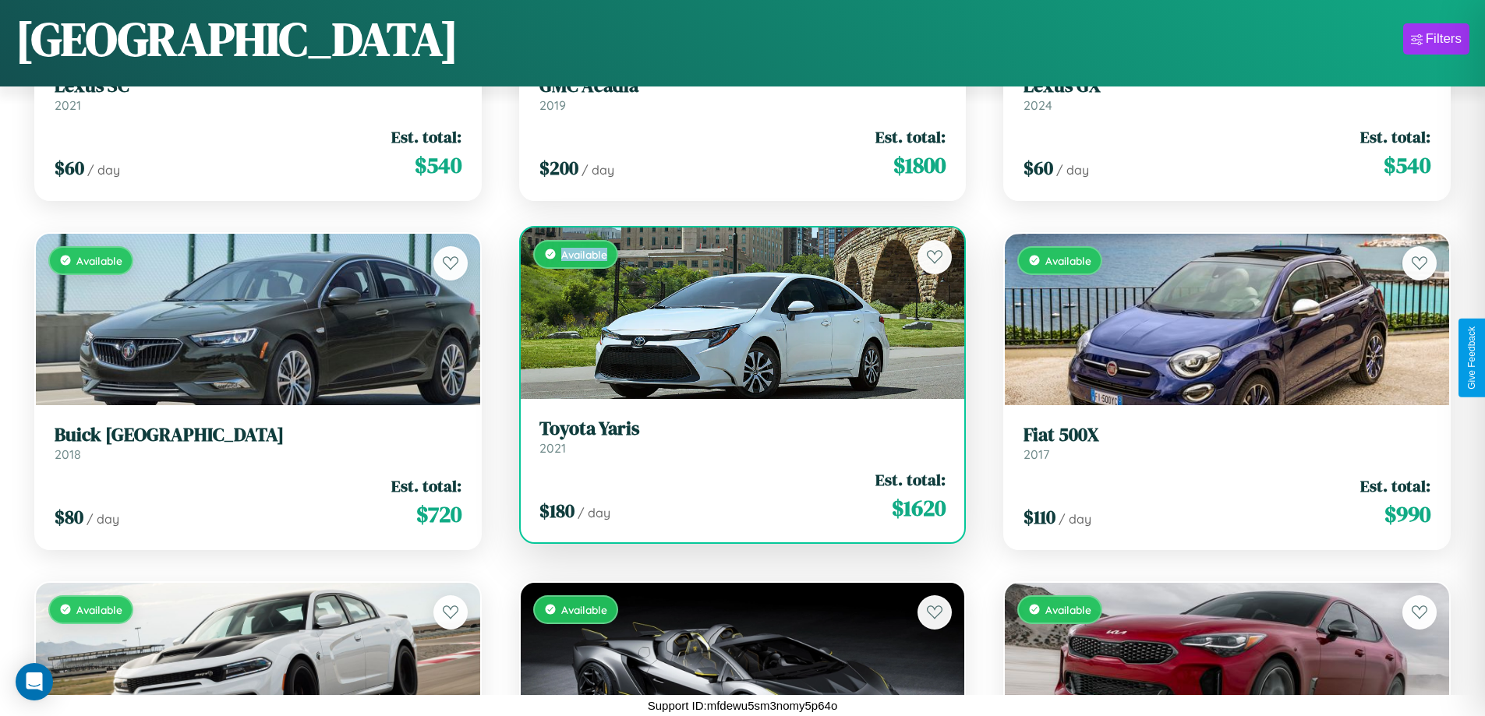
click at [736, 312] on div "Available" at bounding box center [743, 313] width 444 height 171
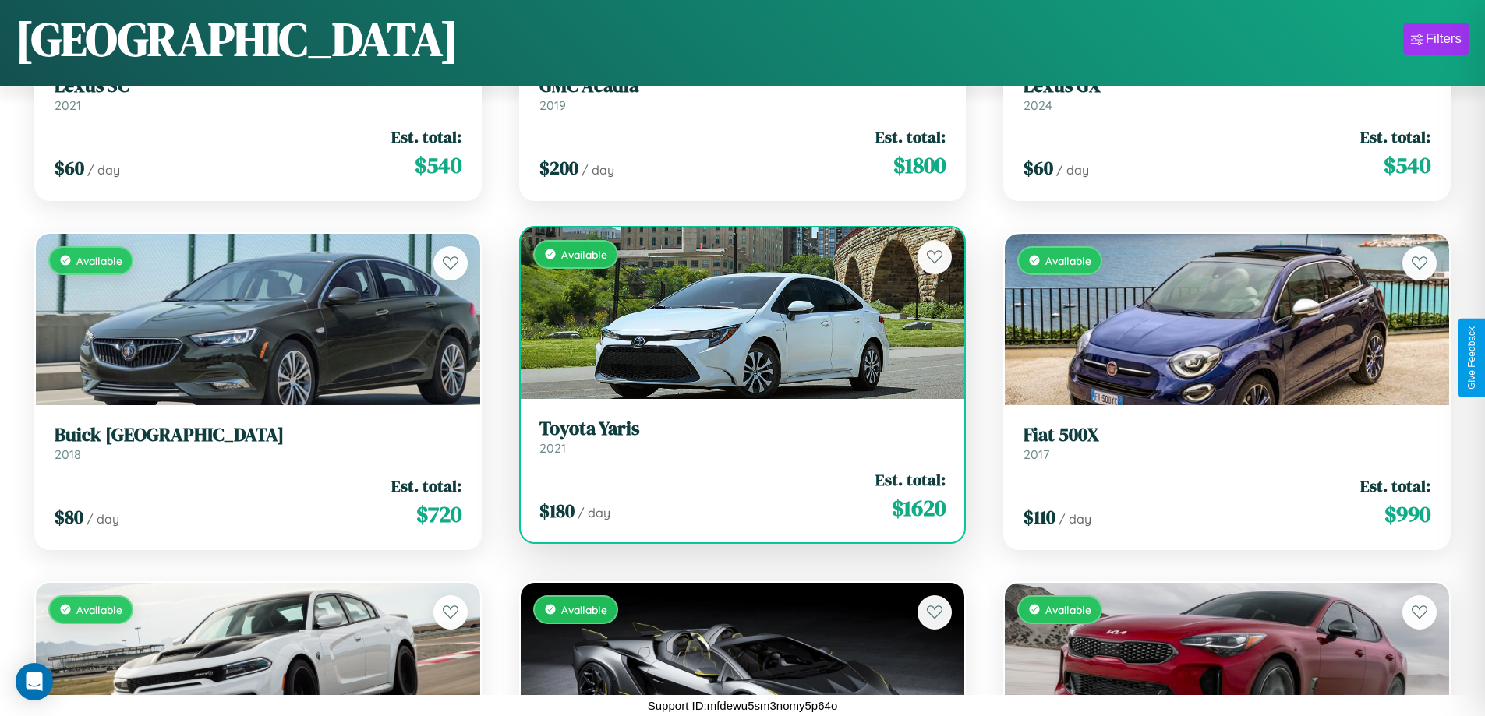
click at [736, 436] on h3 "Toyota Yaris" at bounding box center [742, 429] width 407 height 23
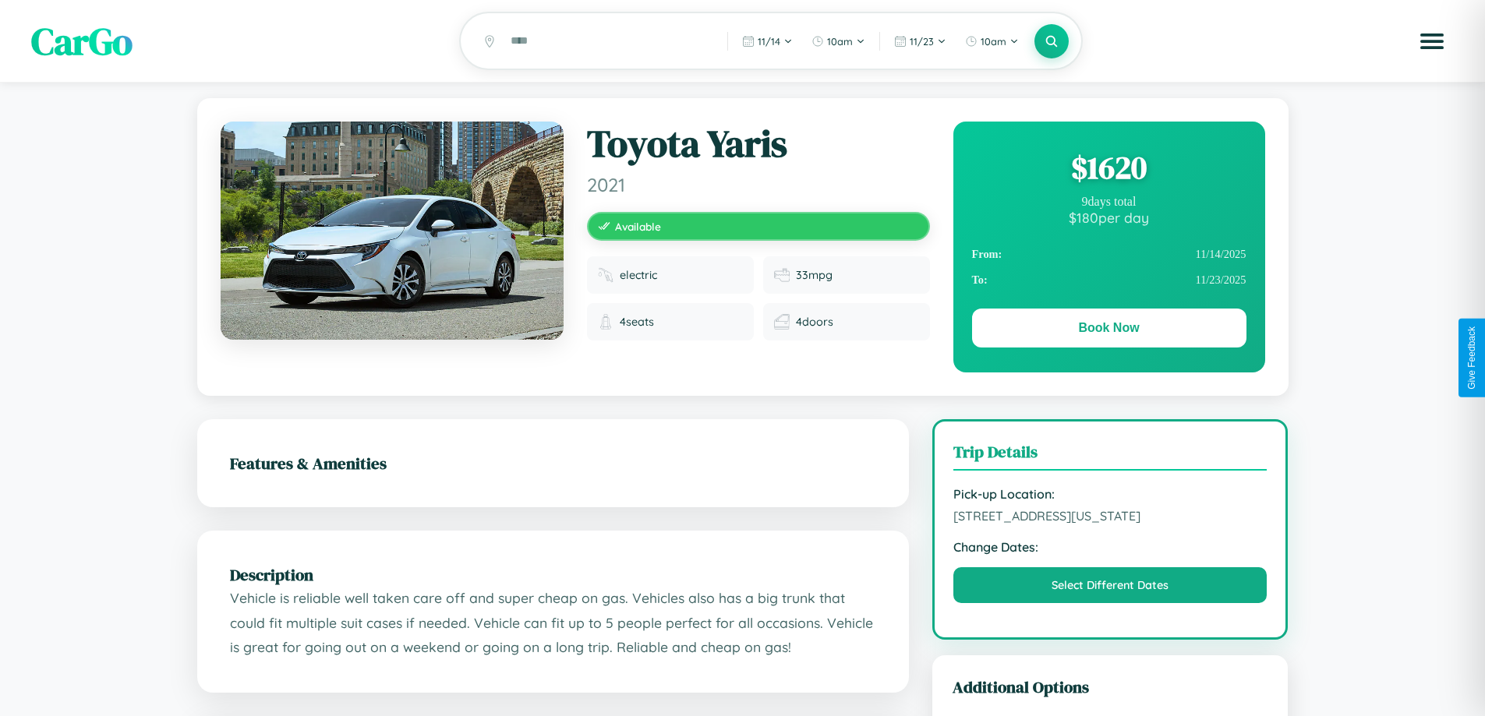
click at [1108, 170] on div "$ 1620" at bounding box center [1109, 168] width 274 height 42
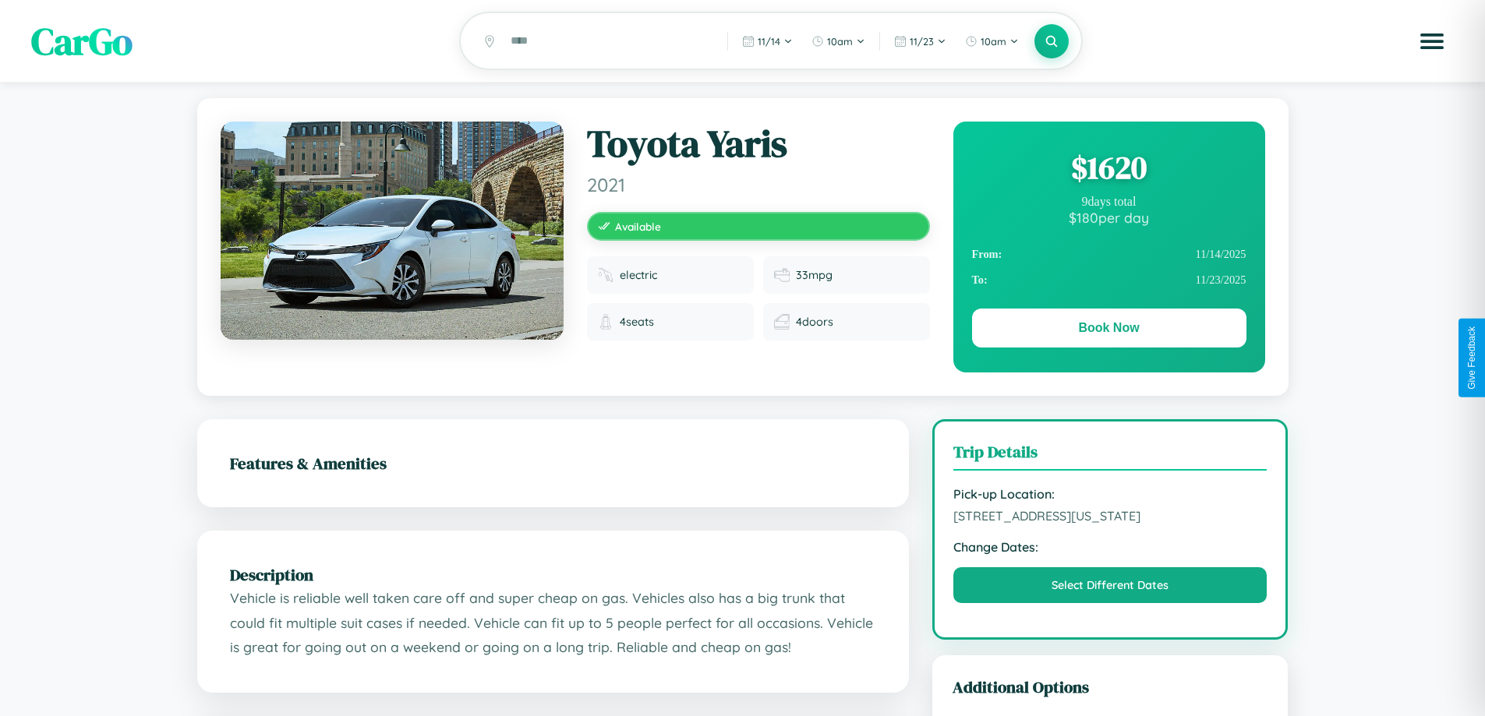
click at [1108, 170] on div "$ 1620" at bounding box center [1109, 168] width 274 height 42
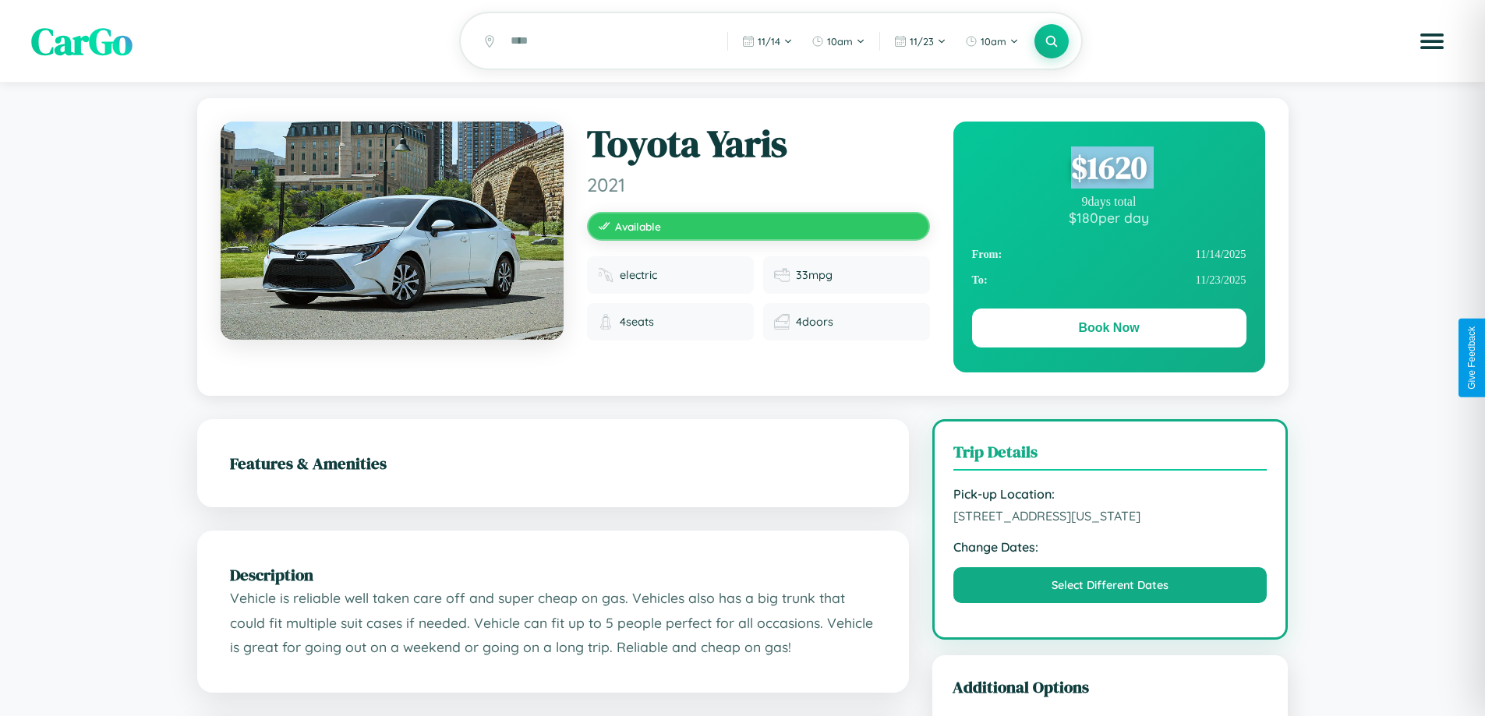
click at [1108, 170] on div "$ 1620" at bounding box center [1109, 168] width 274 height 42
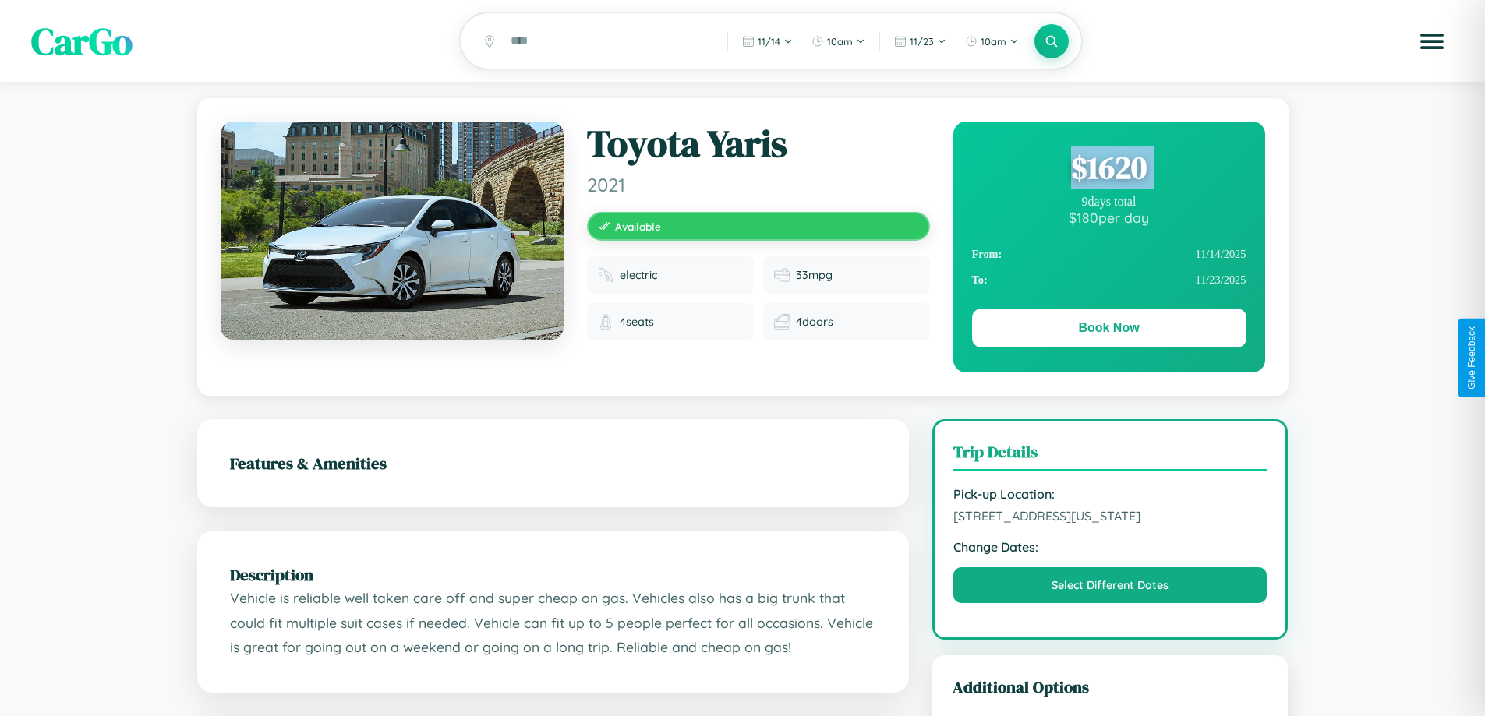
click at [1108, 170] on div "$ 1620" at bounding box center [1109, 168] width 274 height 42
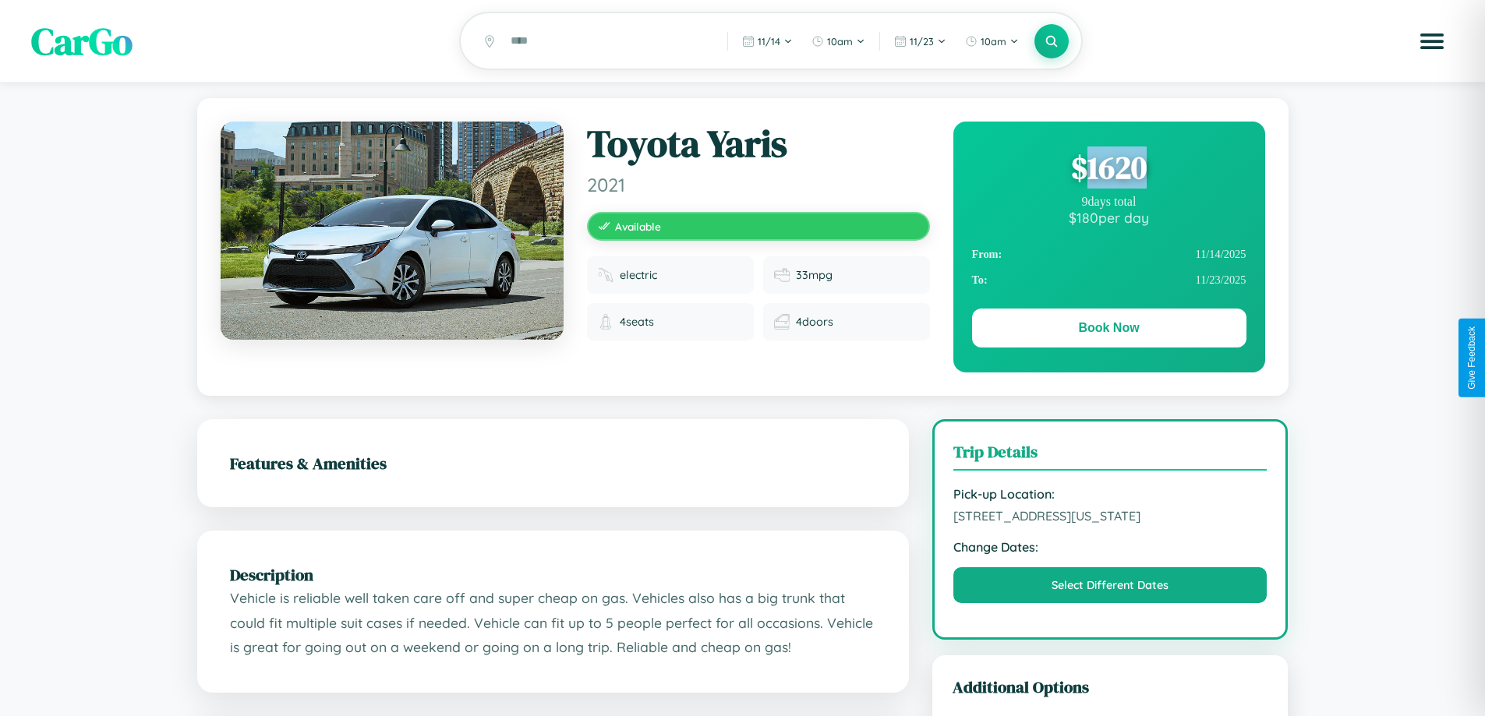
click at [1108, 170] on div "$ 1620" at bounding box center [1109, 168] width 274 height 42
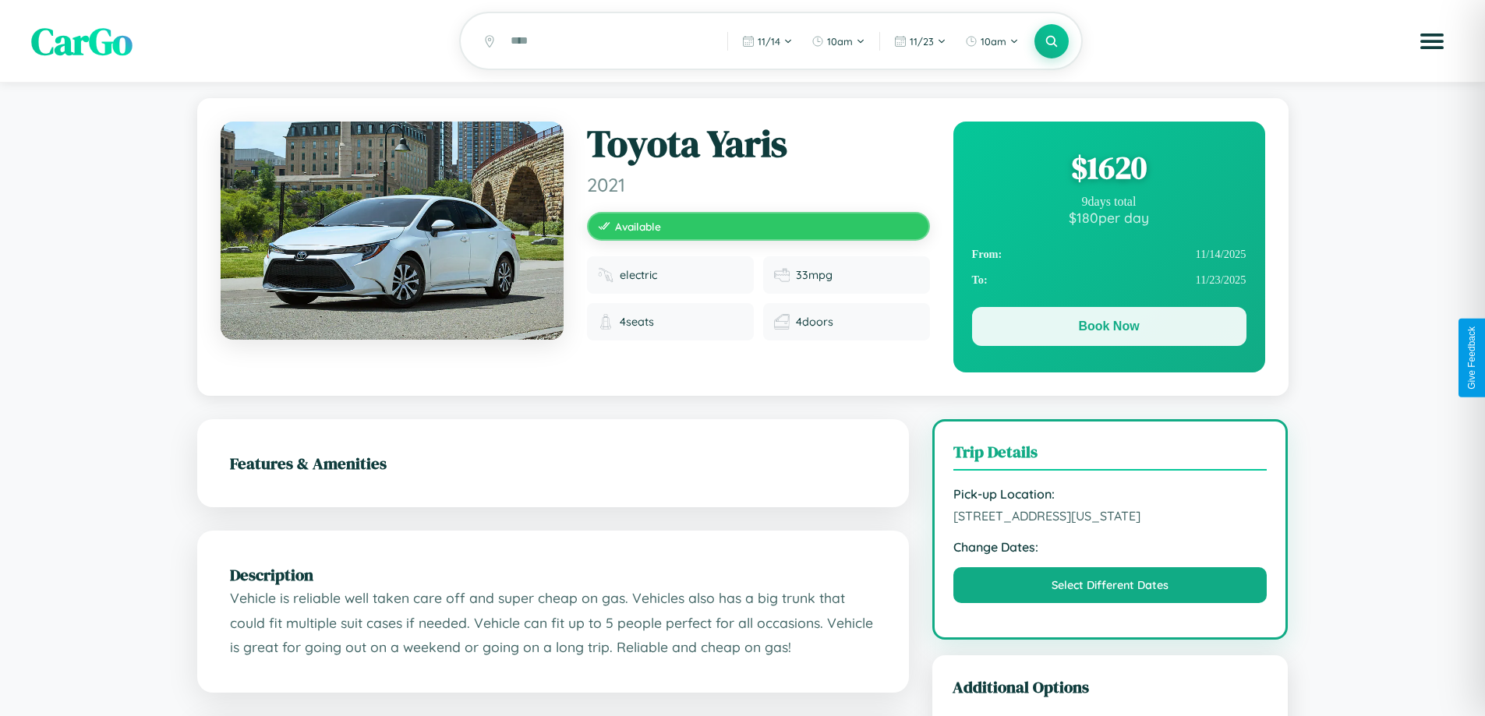
click at [1108, 329] on button "Book Now" at bounding box center [1109, 326] width 274 height 39
